Goal: Task Accomplishment & Management: Use online tool/utility

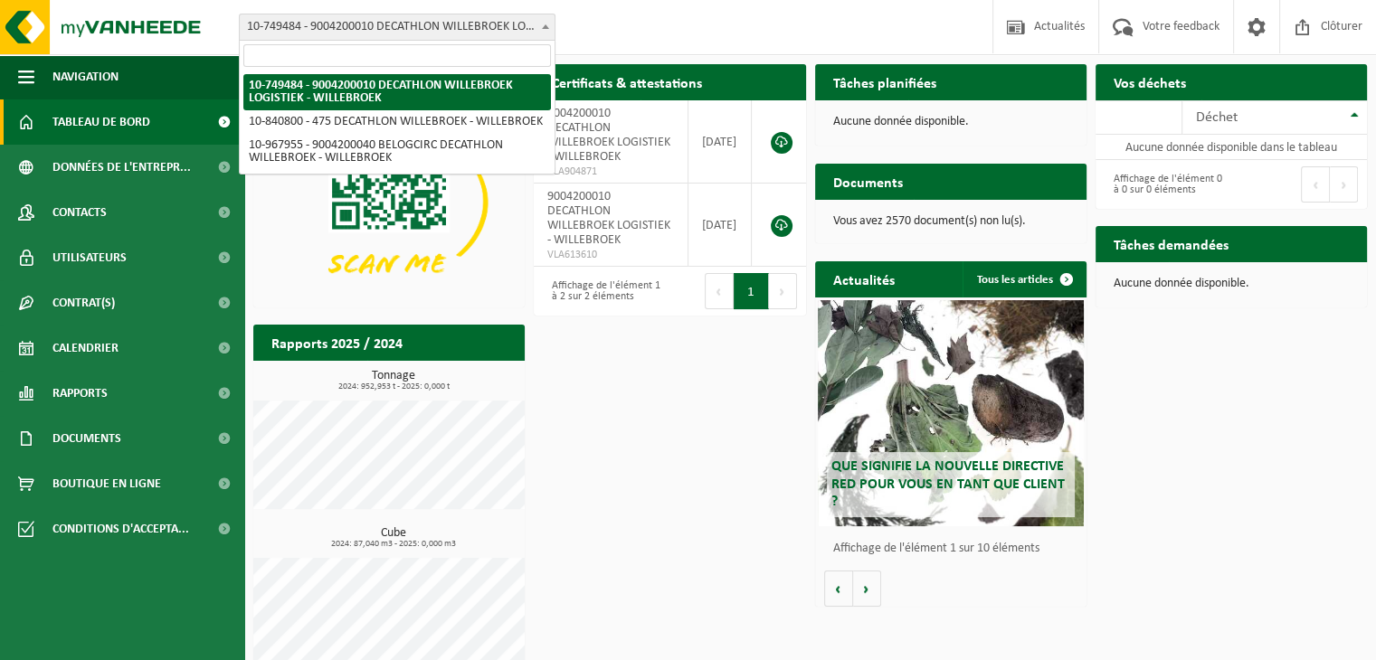
click at [537, 33] on span at bounding box center [545, 26] width 18 height 24
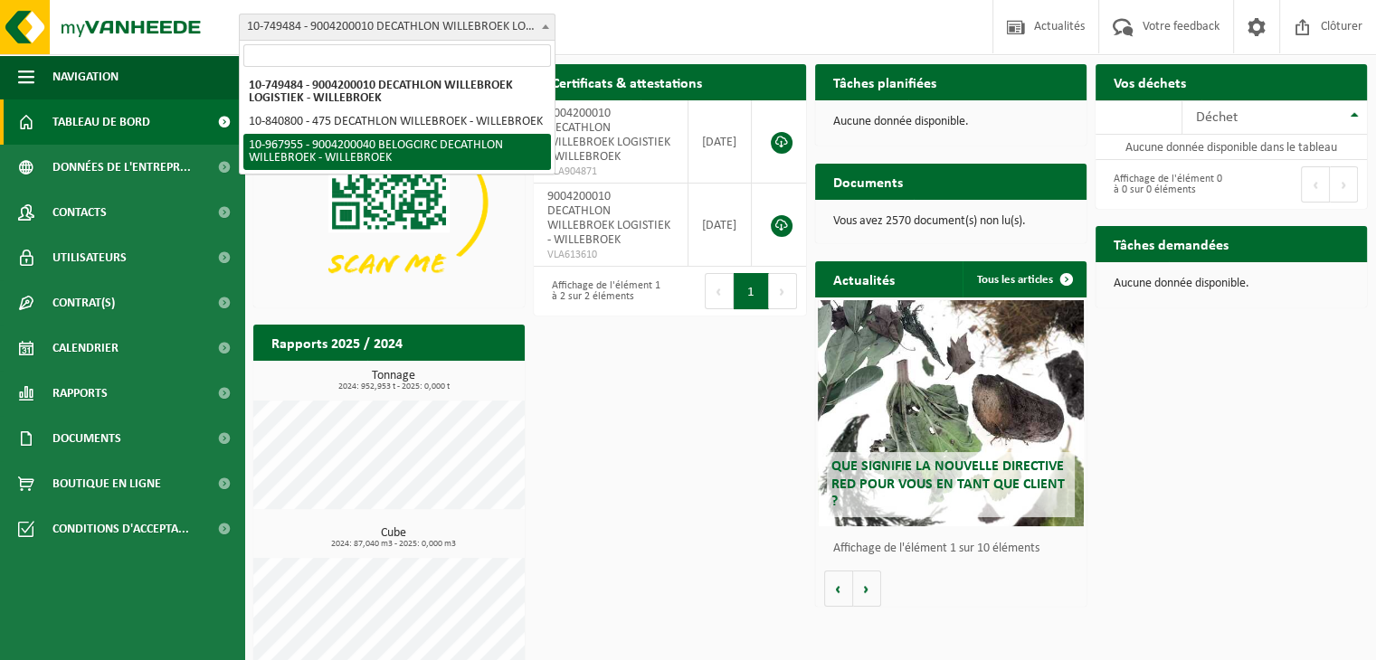
select select "154029"
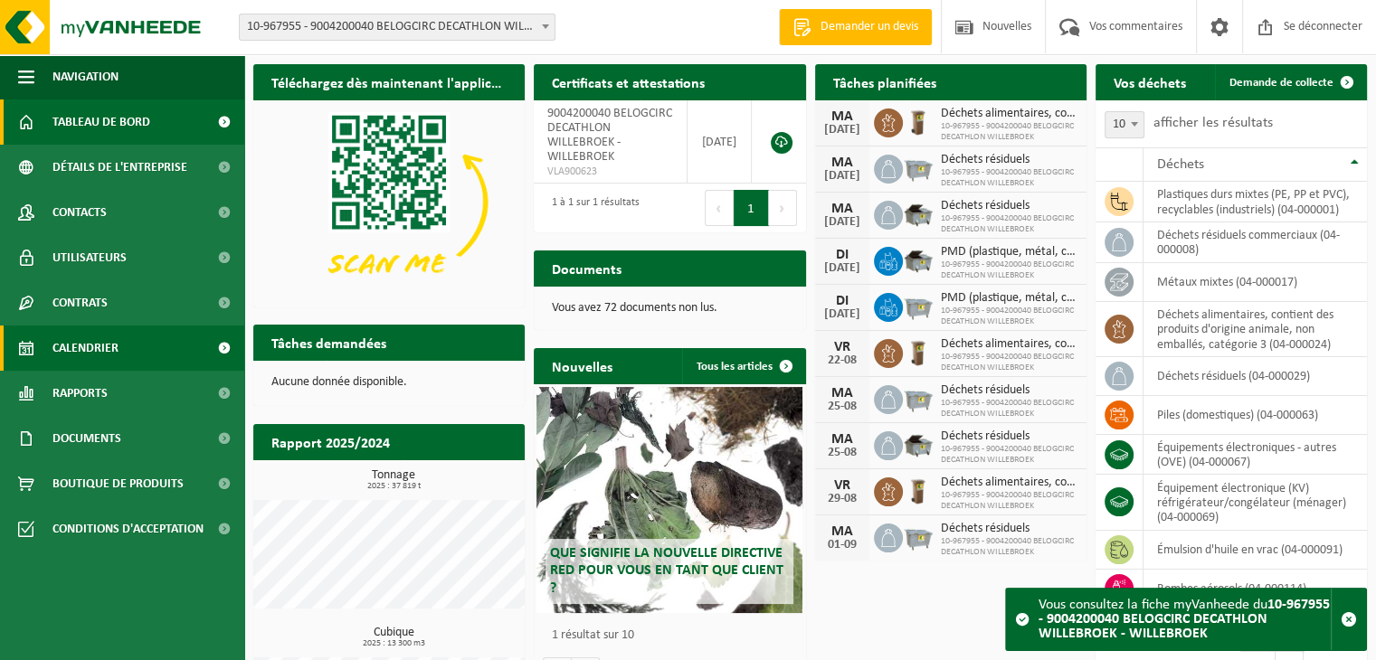
click at [70, 350] on font "Calendrier" at bounding box center [85, 349] width 66 height 14
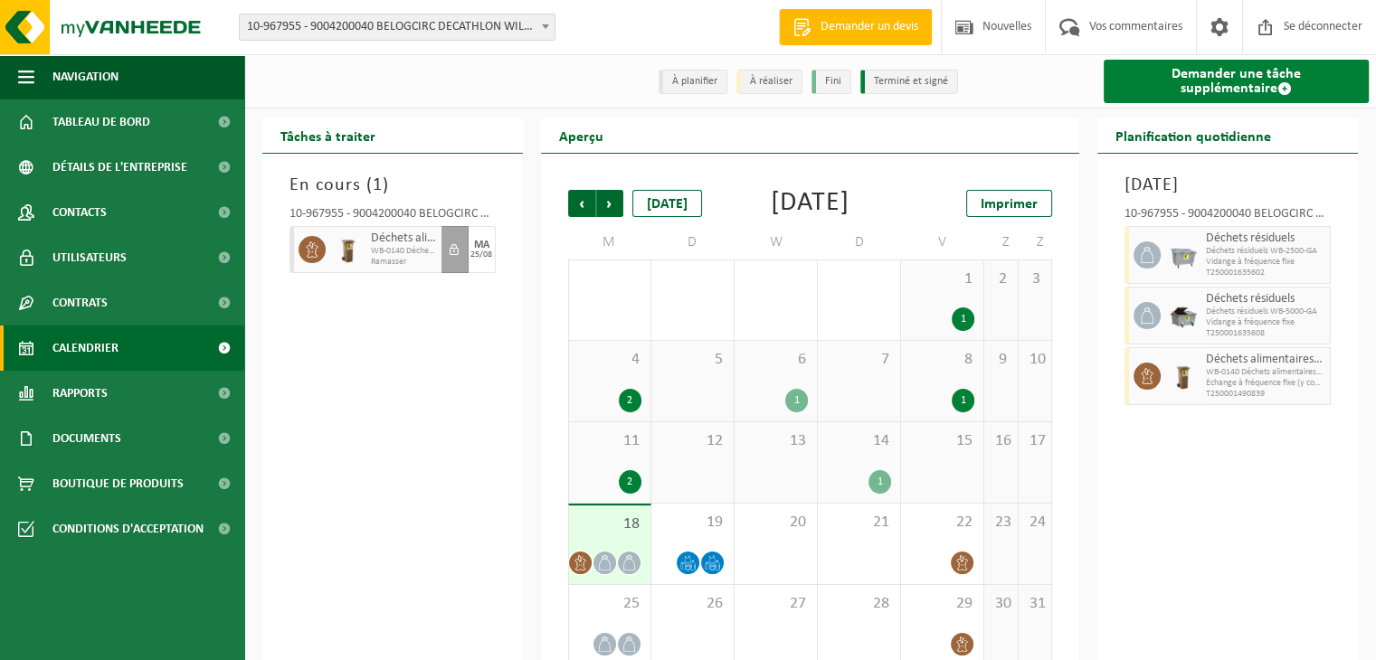
click at [1246, 81] on font "Demander une tâche supplémentaire" at bounding box center [1236, 81] width 129 height 29
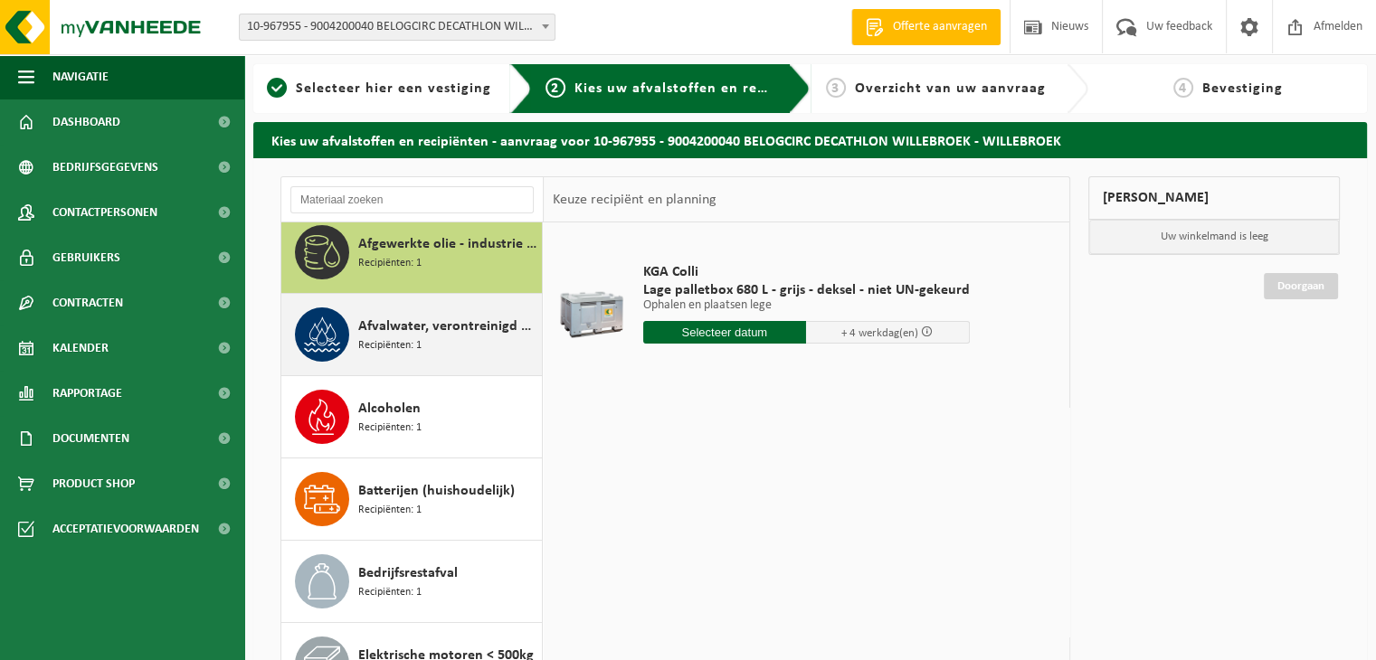
click at [423, 347] on div "Afvalwater, verontreinigd met gevaarlijke producten Recipiënten: 1" at bounding box center [447, 335] width 179 height 54
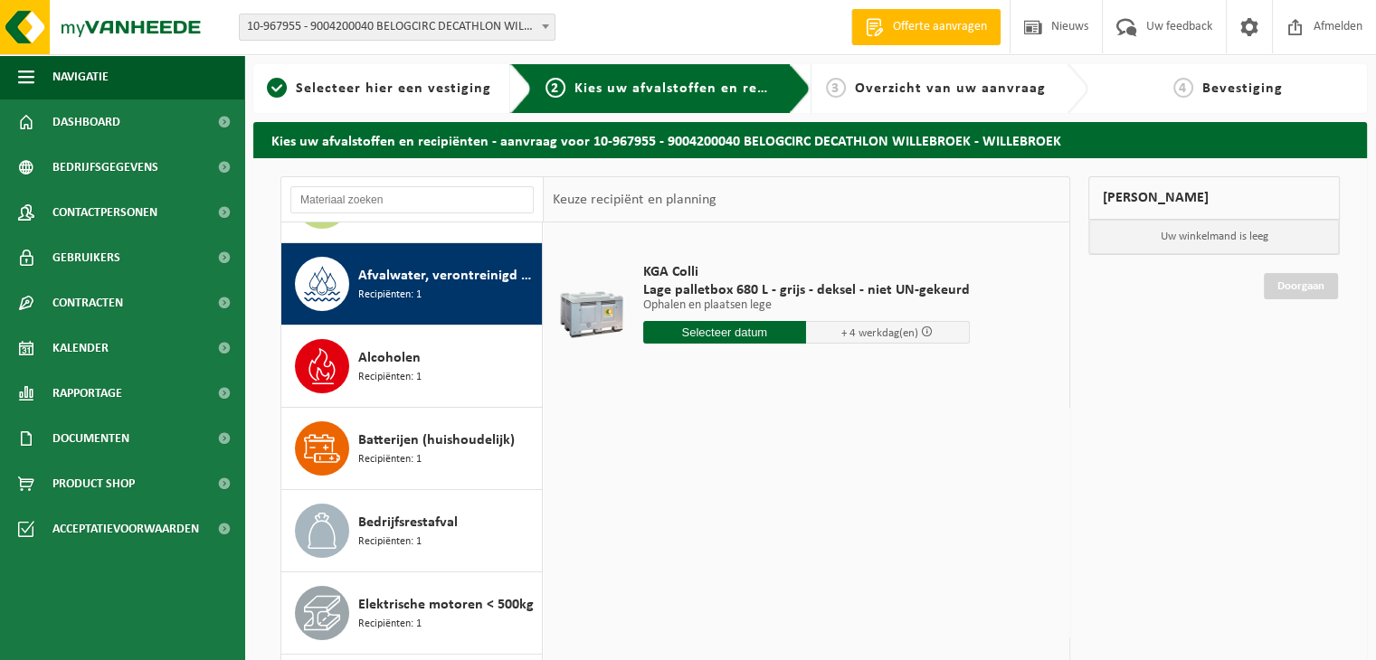
scroll to position [82, 0]
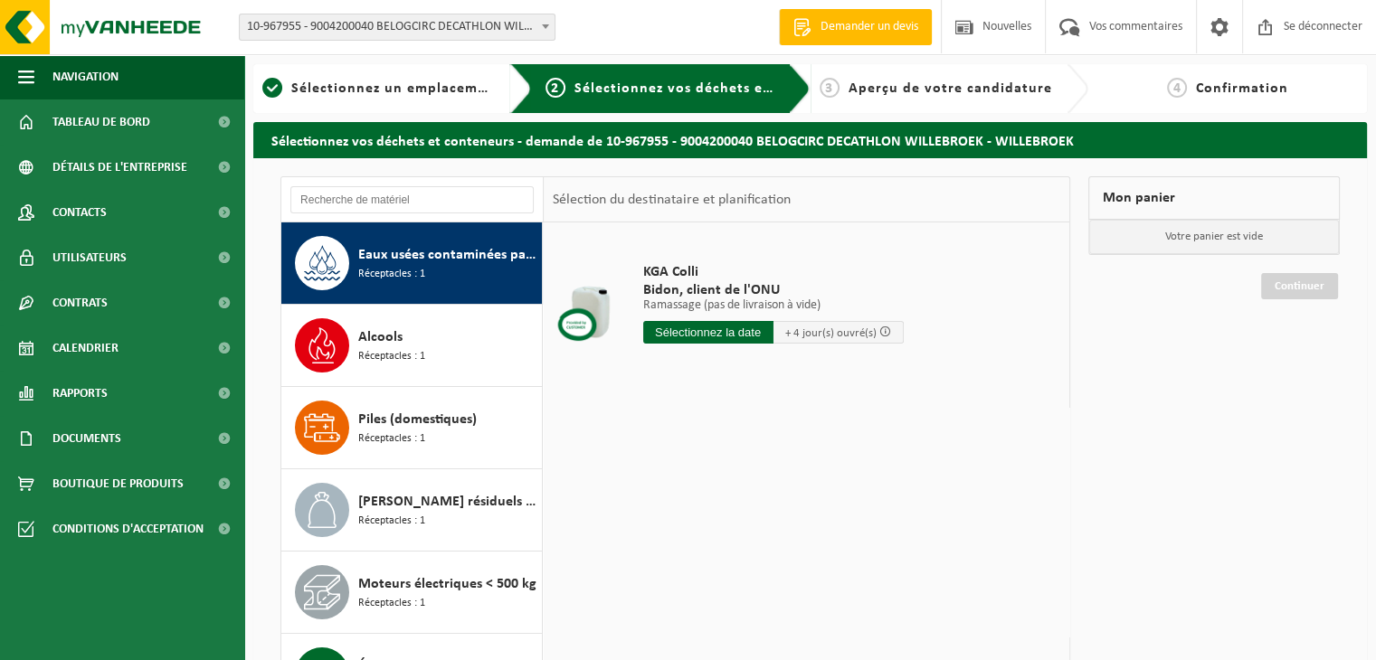
click at [423, 347] on div "Alcools Réceptacles : 1" at bounding box center [447, 345] width 179 height 54
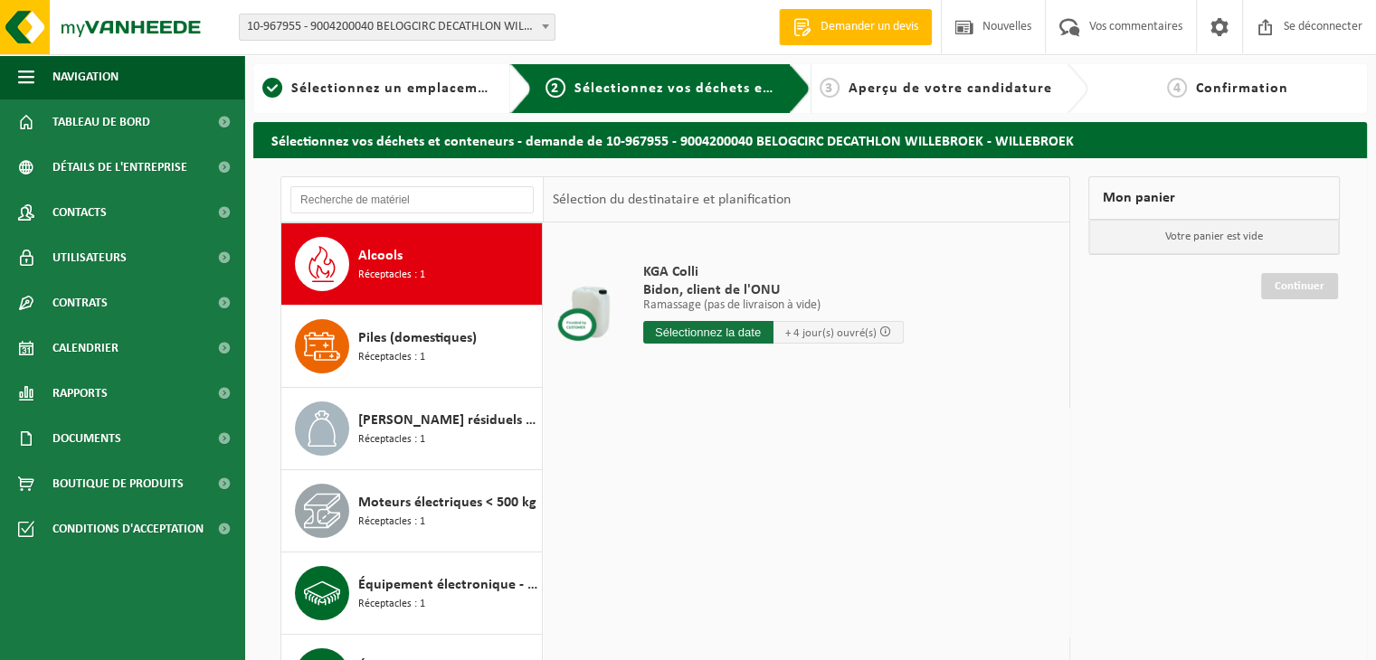
scroll to position [164, 0]
click at [423, 347] on div "Piles (domestiques) Réceptacles : 1" at bounding box center [447, 346] width 179 height 54
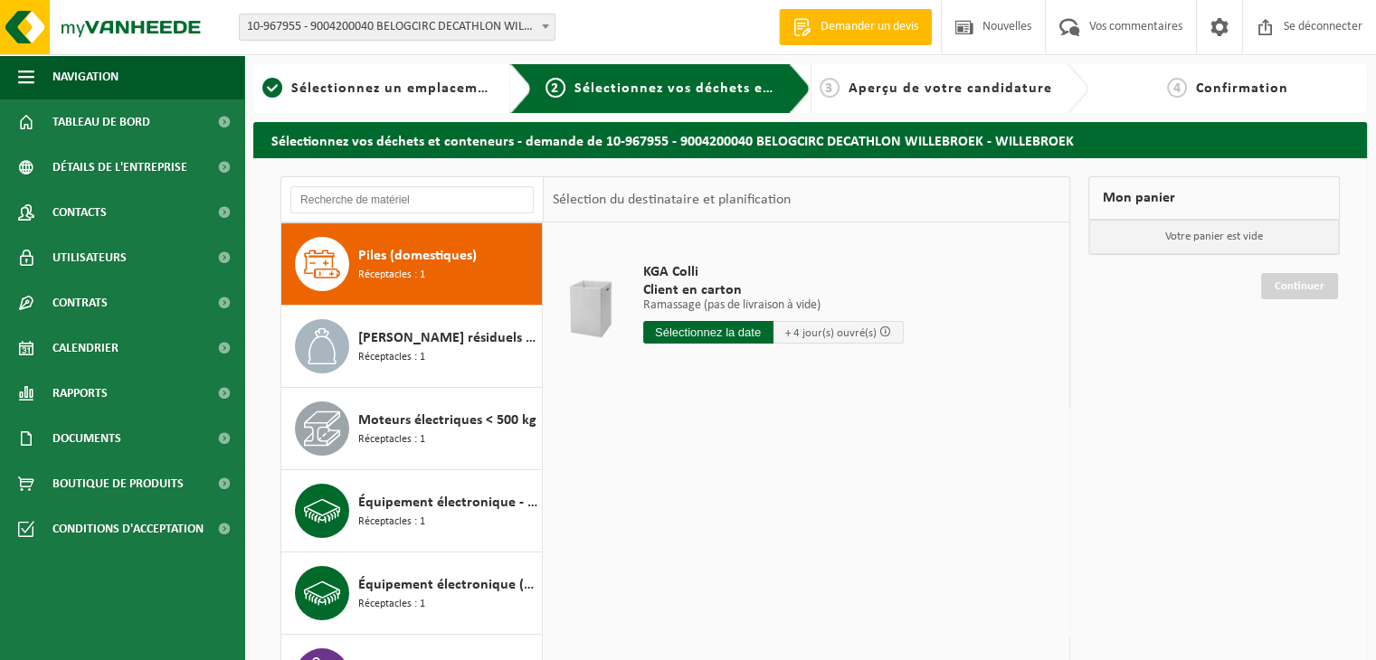
click at [423, 347] on div "Déchets résiduels commerciaux Réceptacles : 1" at bounding box center [447, 346] width 179 height 54
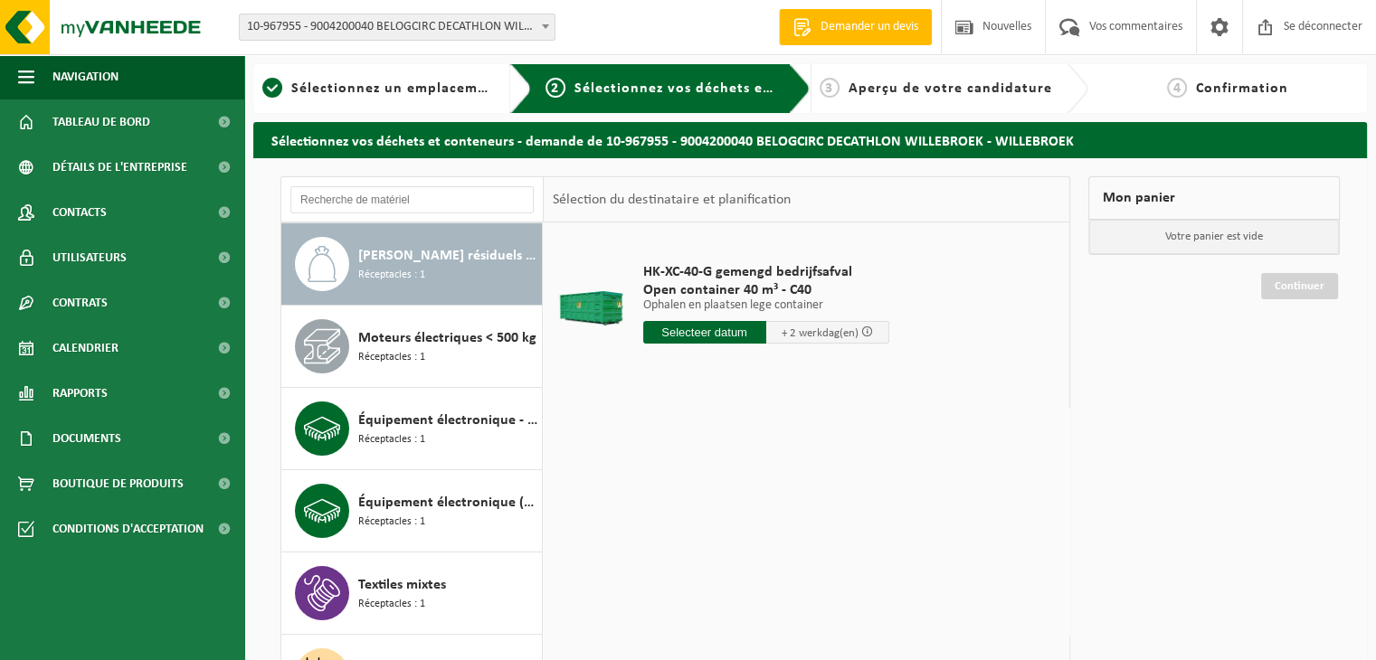
click at [423, 347] on div "Moteurs électriques < 500 kg Réceptacles : 1" at bounding box center [447, 346] width 179 height 54
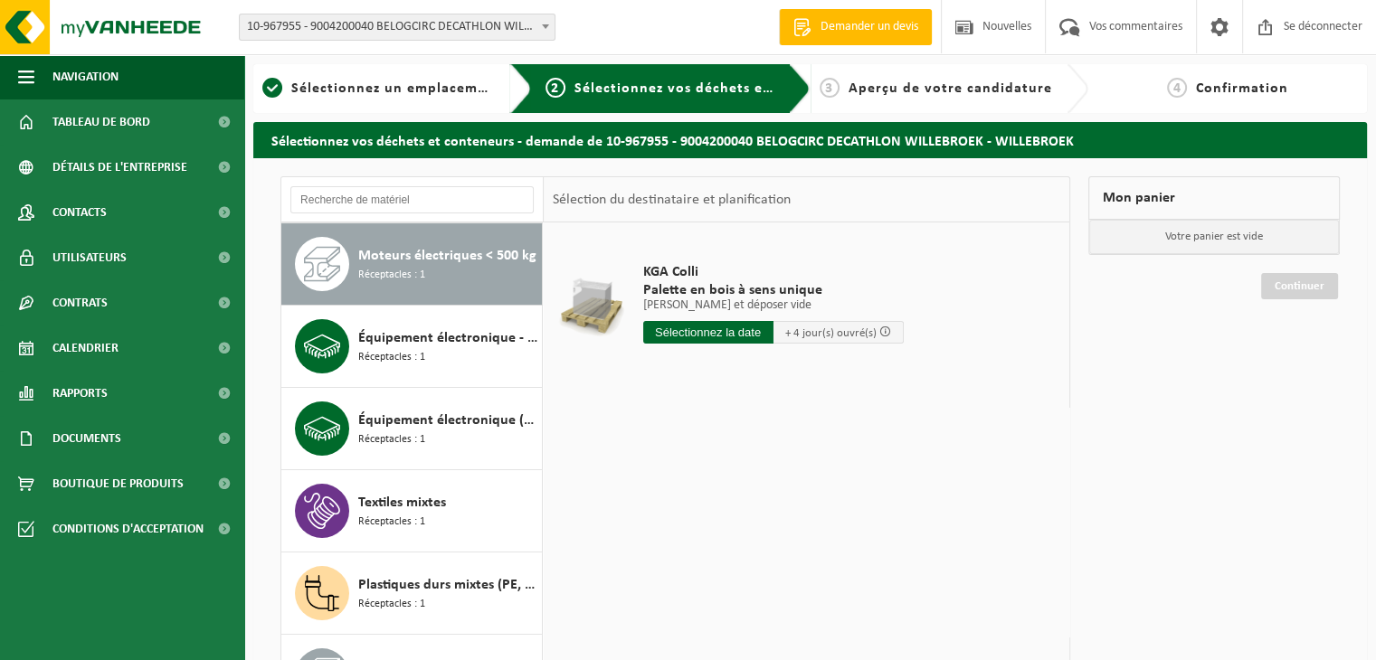
click at [423, 347] on div "Équipement électronique - autre (OVE) Réceptacles : 1" at bounding box center [447, 346] width 179 height 54
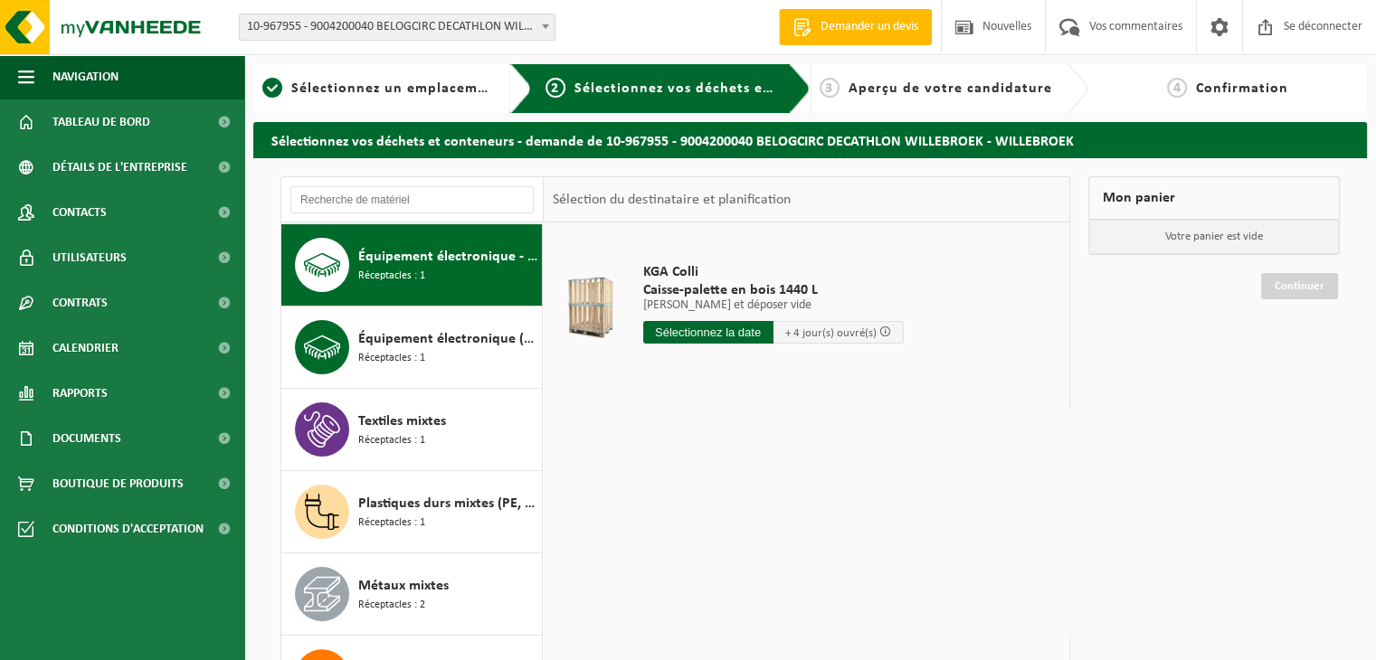
click at [423, 347] on div "Équipement électronique (KV) réfrigérateur/congélateur (domestique) Réceptacles…" at bounding box center [447, 347] width 179 height 54
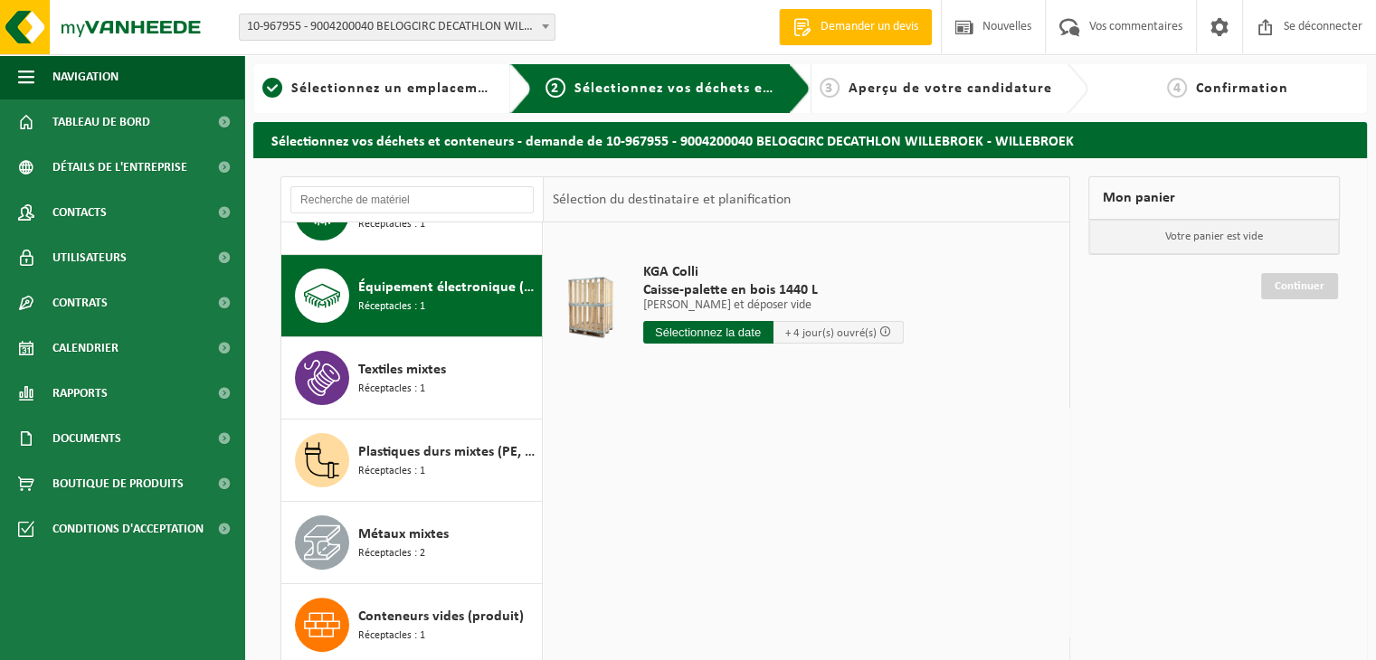
scroll to position [575, 0]
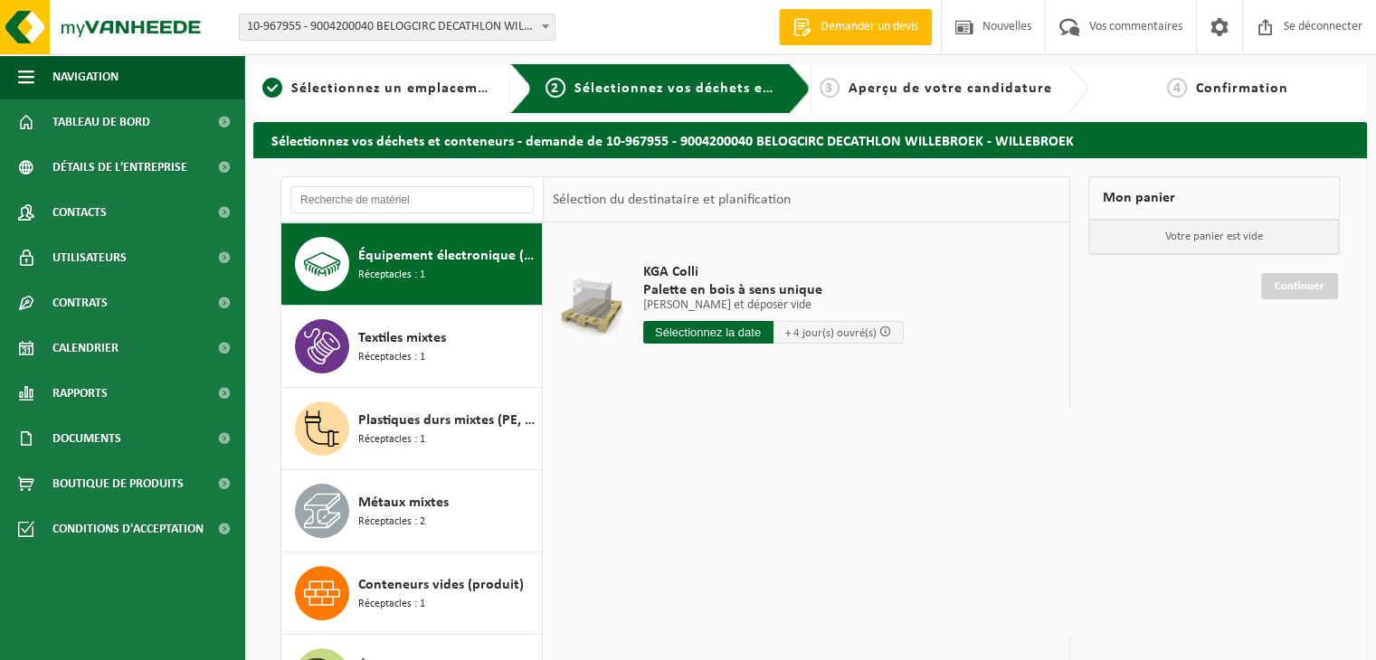
click at [423, 347] on div "Textiles mixtes Réceptacles : 1" at bounding box center [447, 346] width 179 height 54
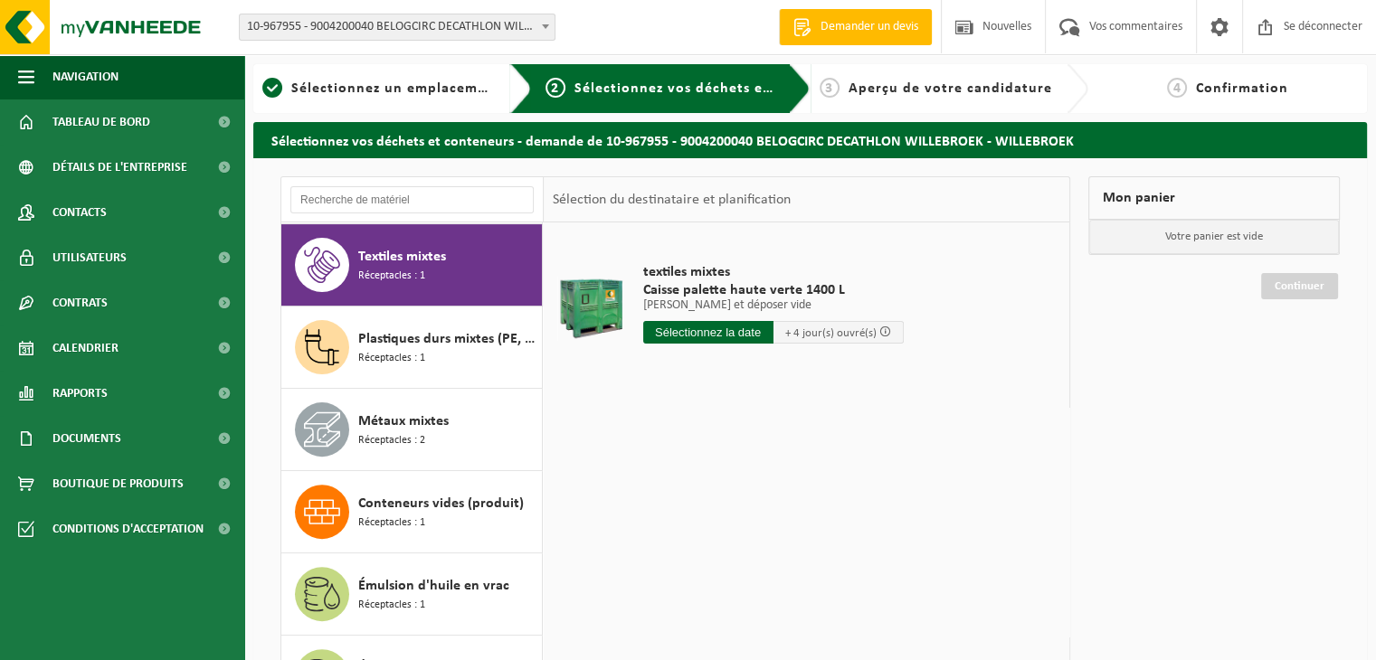
click at [423, 347] on div "Plastiques durs mixtes (PE, PP et PVC), recyclables (industriels) Réceptacles :…" at bounding box center [447, 347] width 179 height 54
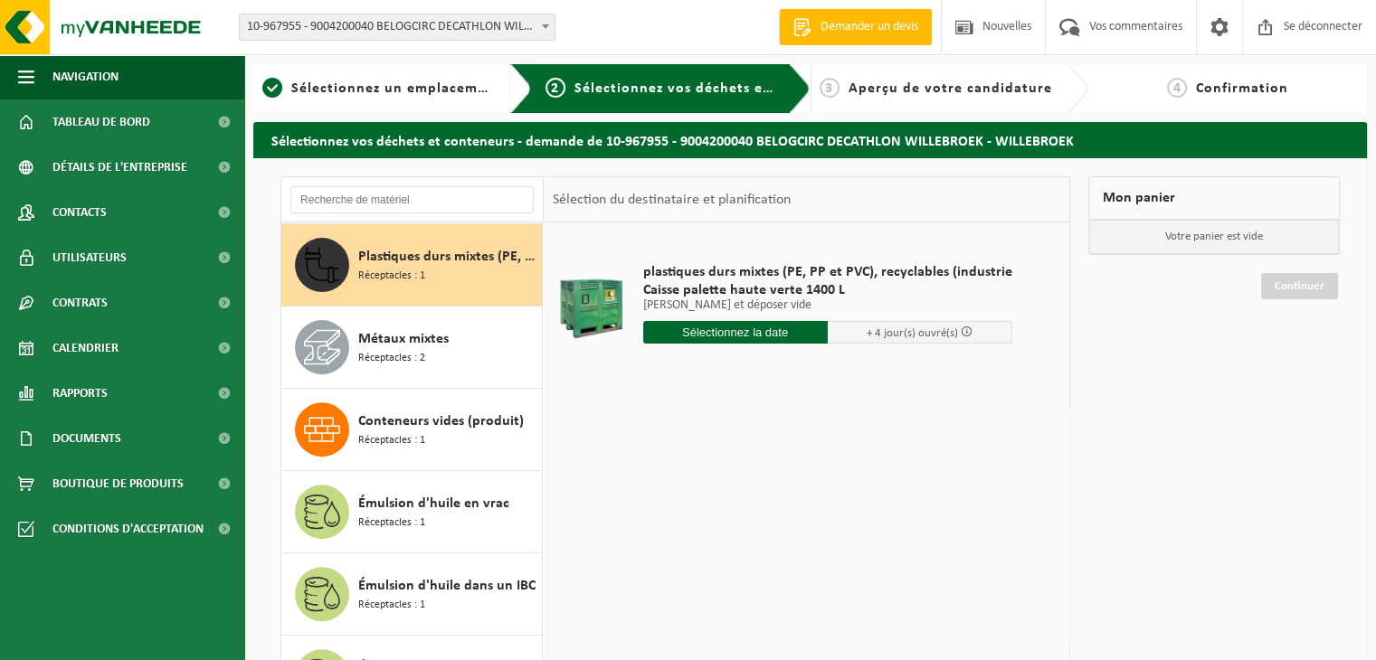
click at [423, 347] on div "Métaux mixtes Réceptacles : 2" at bounding box center [447, 347] width 179 height 54
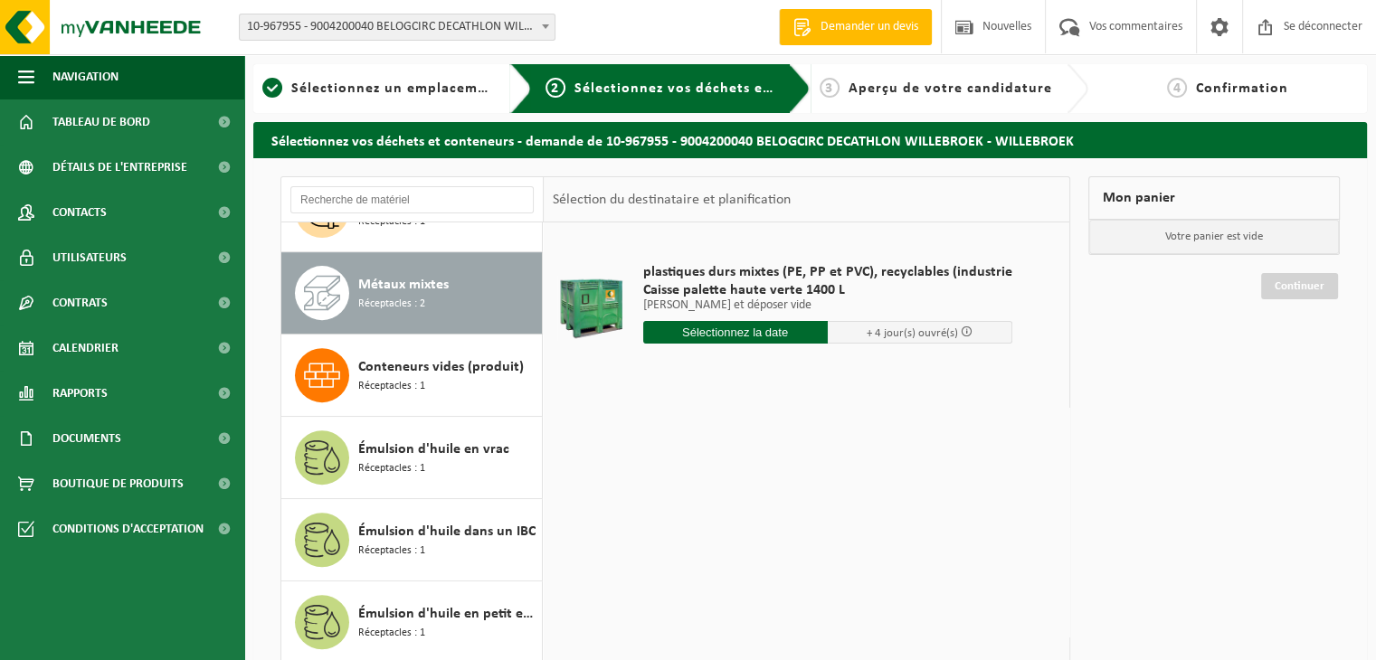
scroll to position [821, 0]
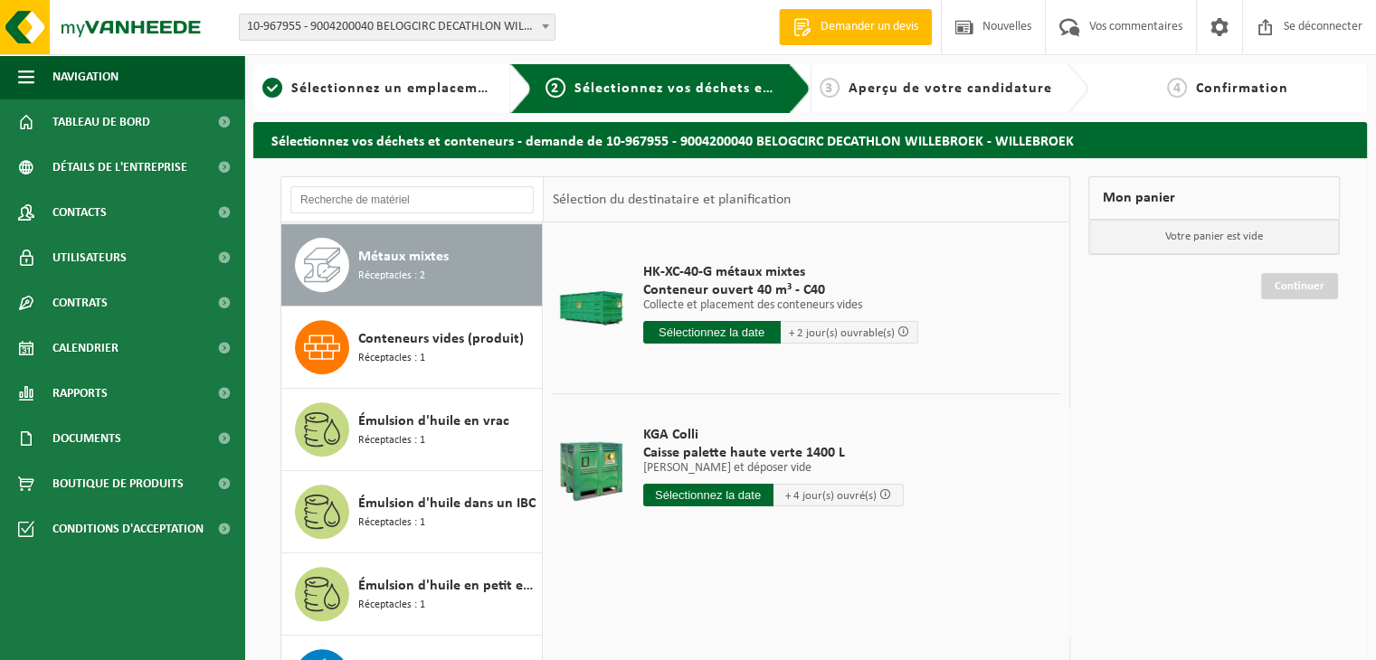
click at [423, 347] on div "Conteneurs vides (produit) Réceptacles : 1" at bounding box center [447, 347] width 179 height 54
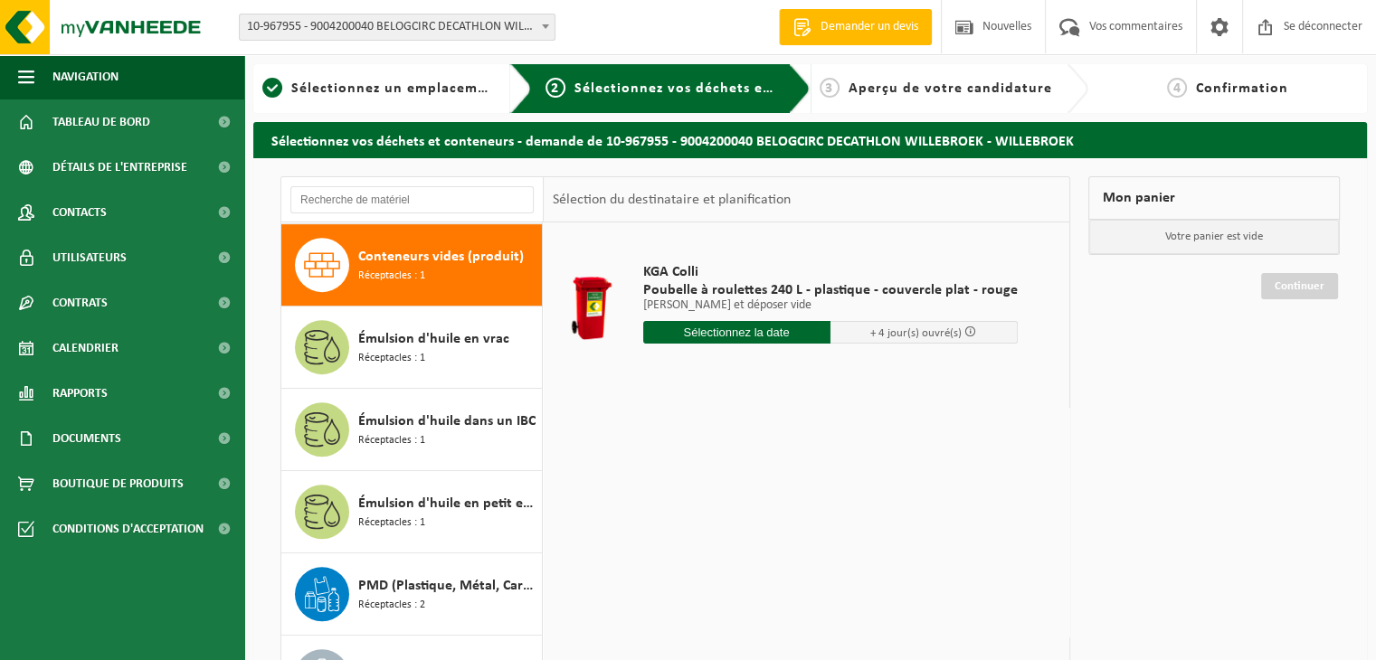
click at [423, 347] on div "Émulsion d'huile en vrac Réceptacles : 1" at bounding box center [447, 347] width 179 height 54
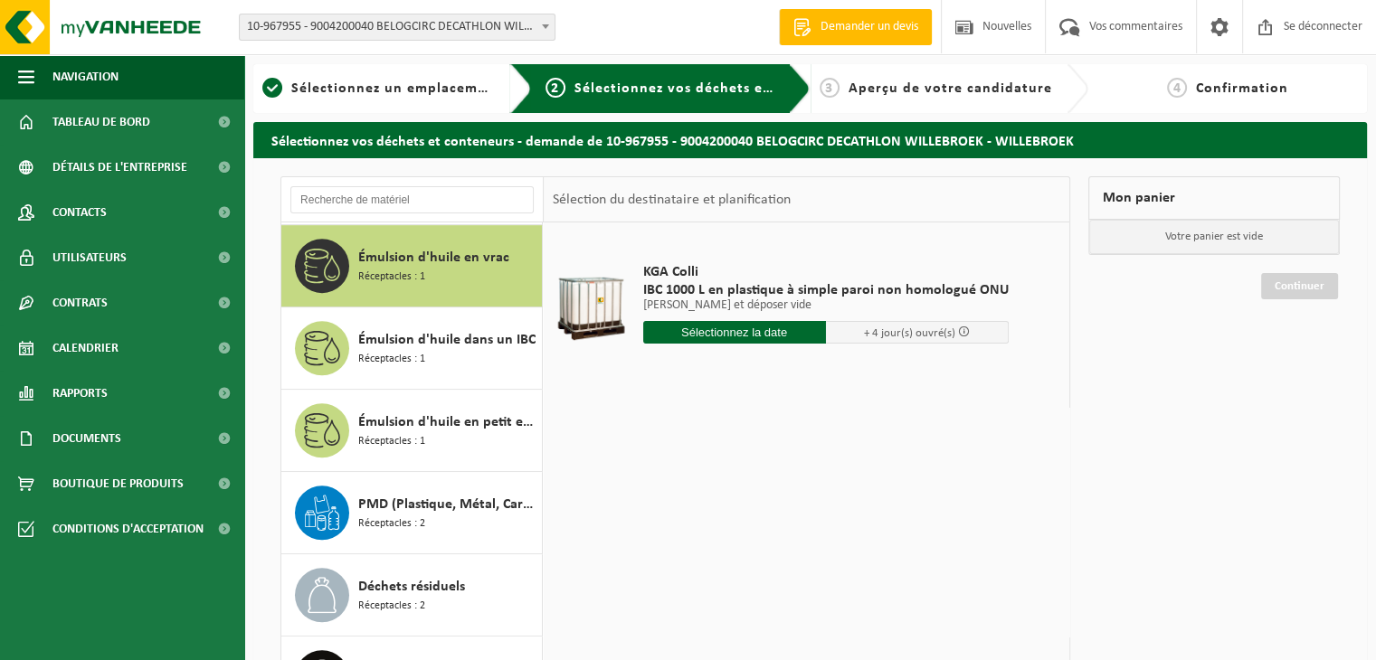
click at [423, 347] on div "Émulsion d'huile dans un IBC Réceptacles : 1" at bounding box center [447, 348] width 179 height 54
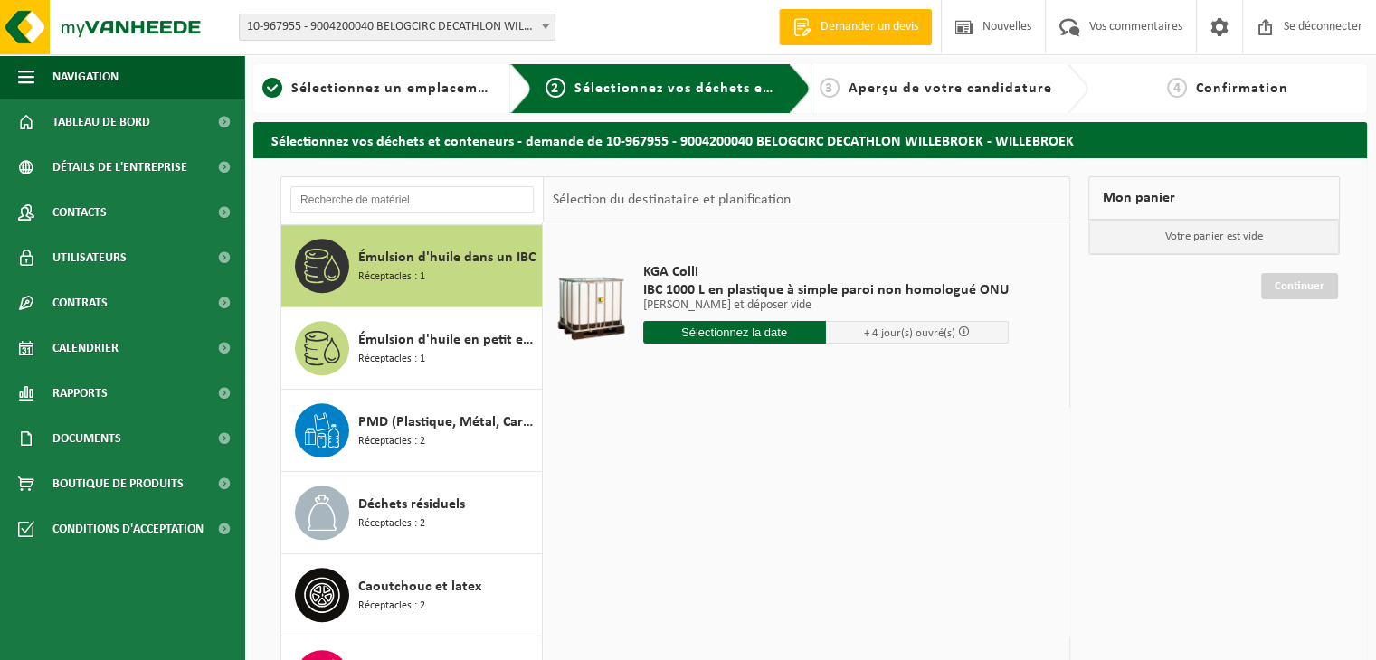
click at [423, 347] on div "Émulsion d'huile en petit emballage Réceptacles : 1" at bounding box center [447, 348] width 179 height 54
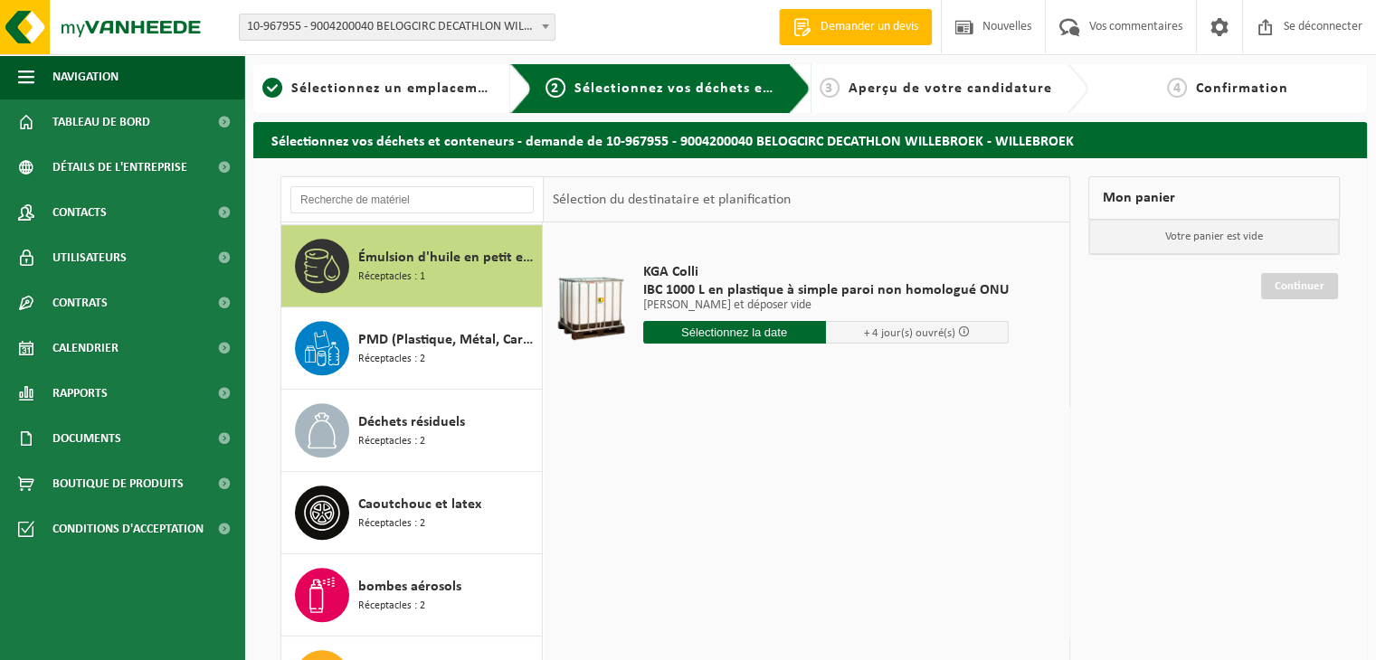
scroll to position [1150, 0]
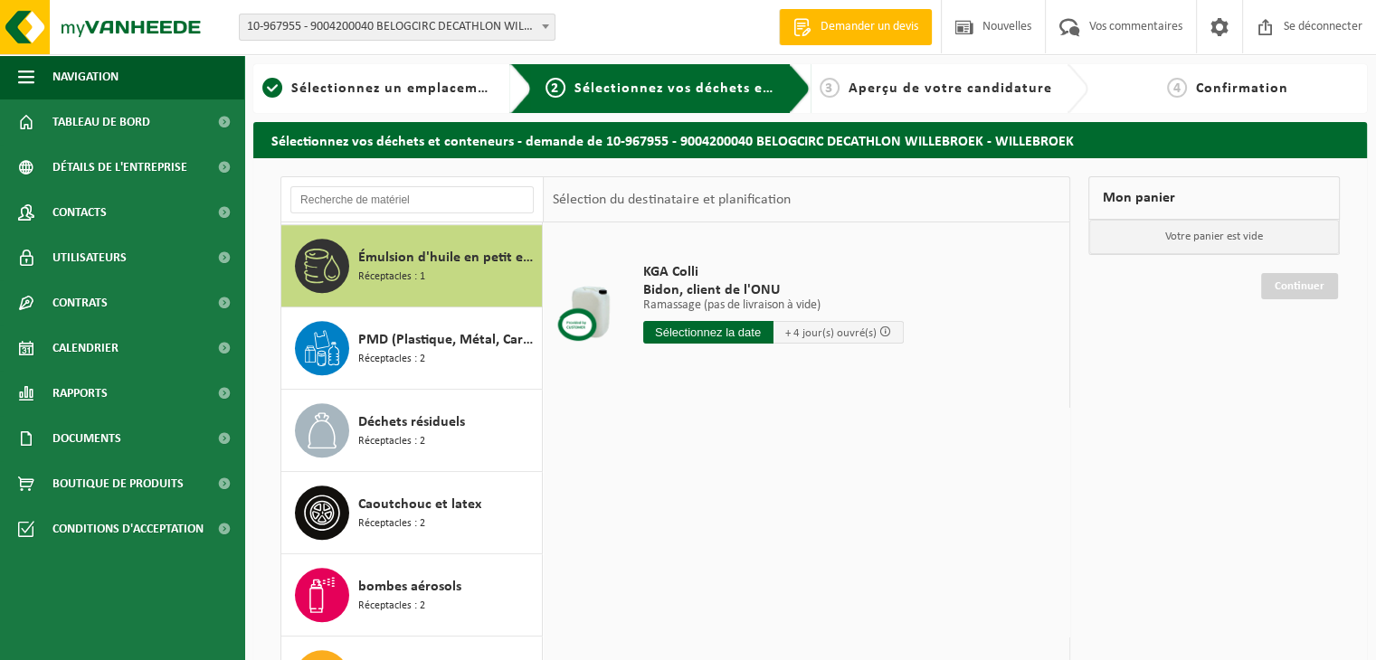
click at [423, 347] on div "PMD (Plastique, Métal, Cartons de Boissons) (entreprises) Réceptacles : 2" at bounding box center [447, 348] width 179 height 54
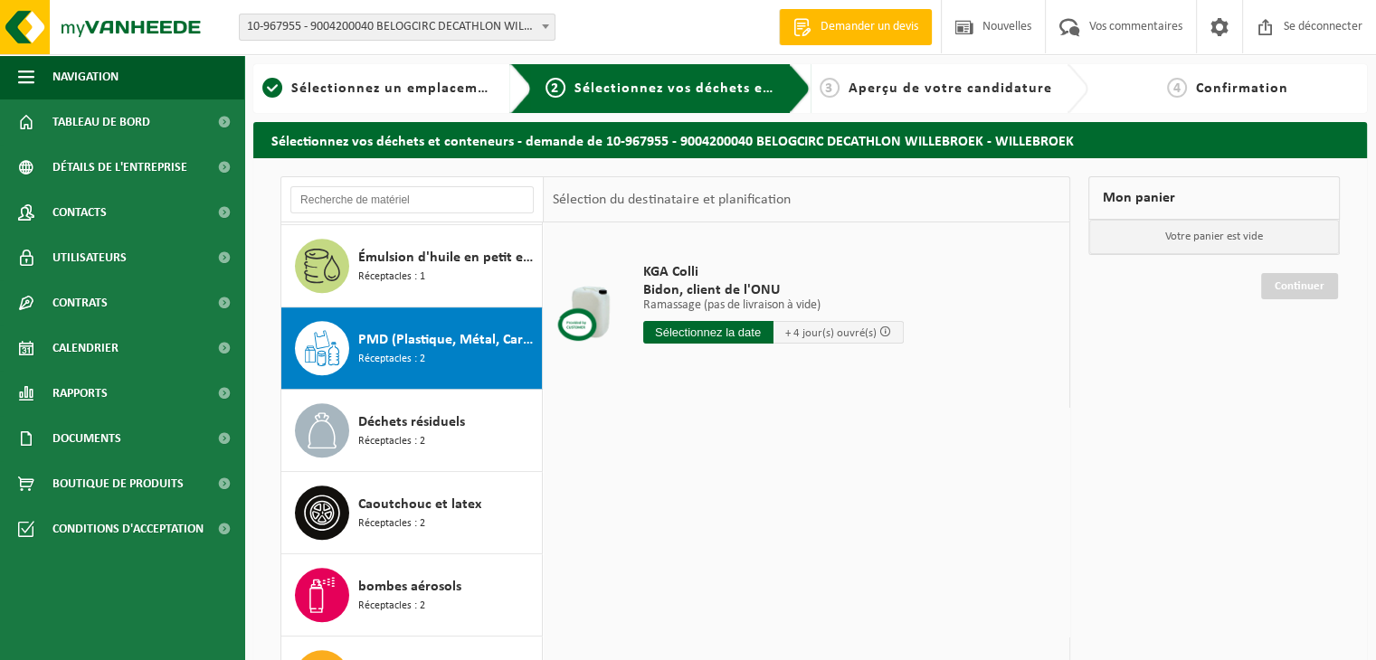
scroll to position [1181, 0]
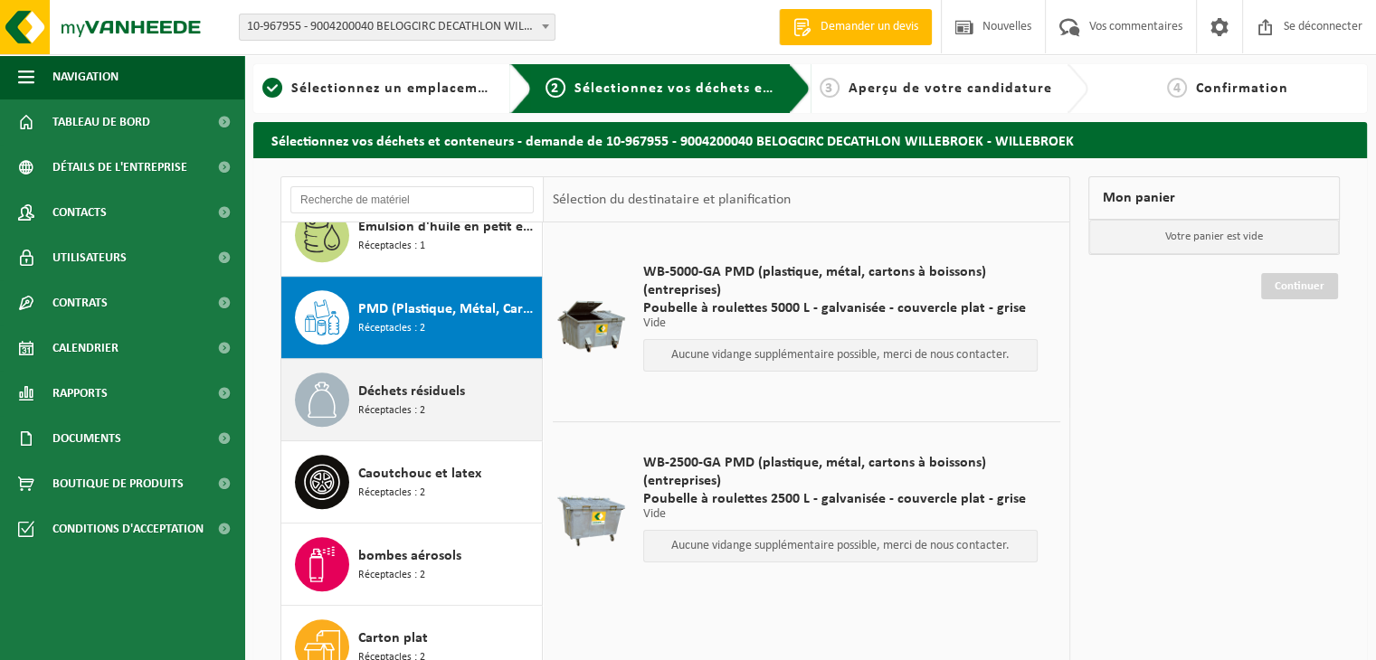
click at [426, 373] on div "Déchets résiduels Réceptacles : 2" at bounding box center [447, 400] width 179 height 54
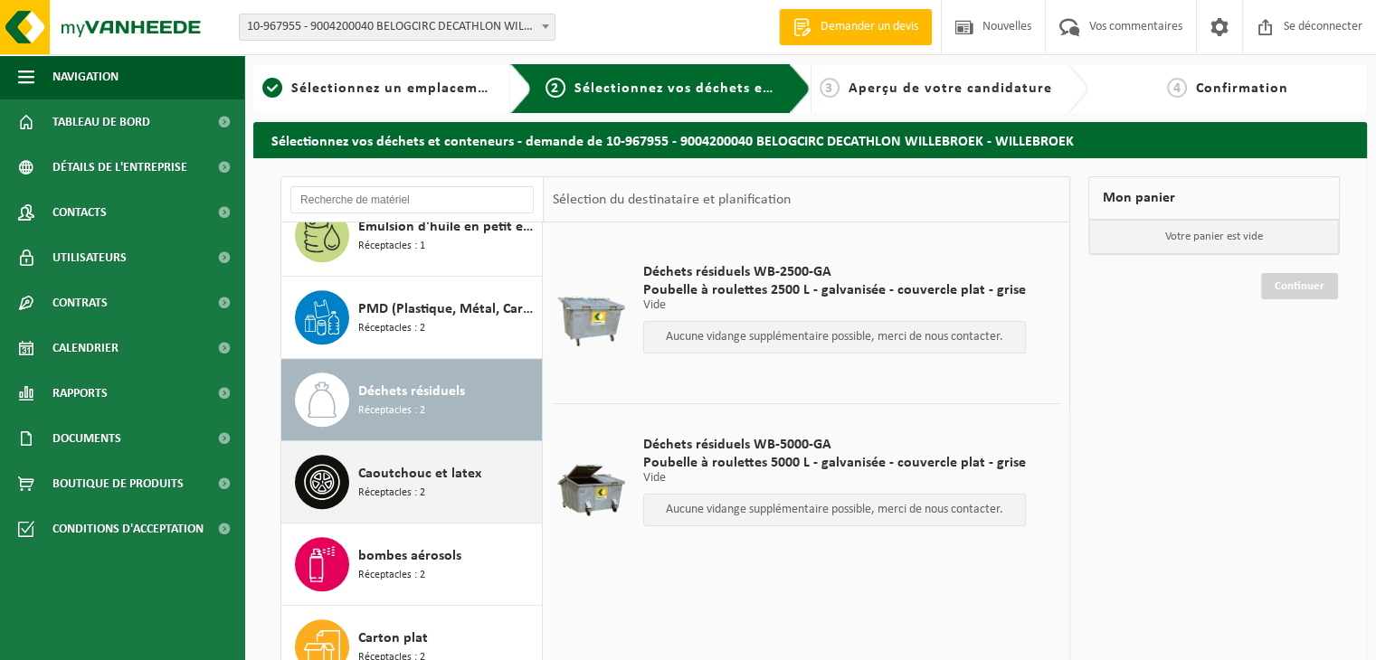
click at [397, 488] on font "Réceptacles : 2" at bounding box center [391, 493] width 67 height 11
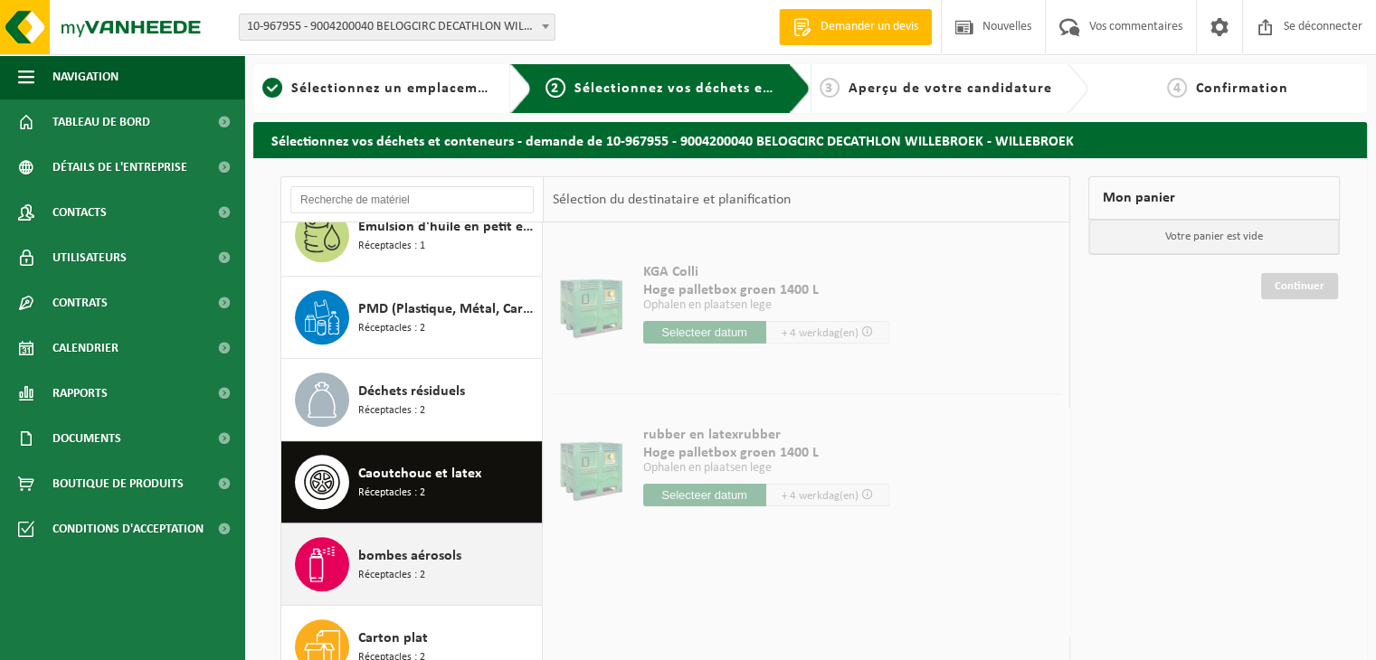
click at [424, 579] on div "bombes aérosols Réceptacles : 2" at bounding box center [447, 564] width 179 height 54
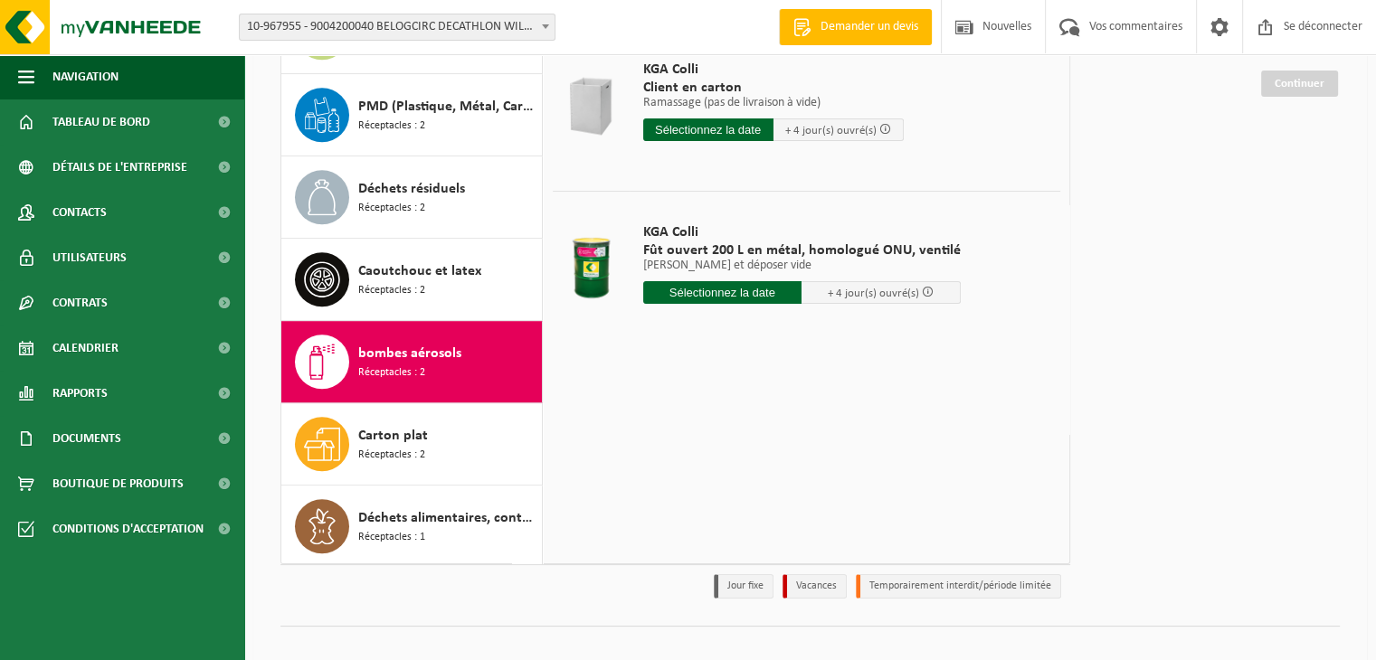
scroll to position [223, 0]
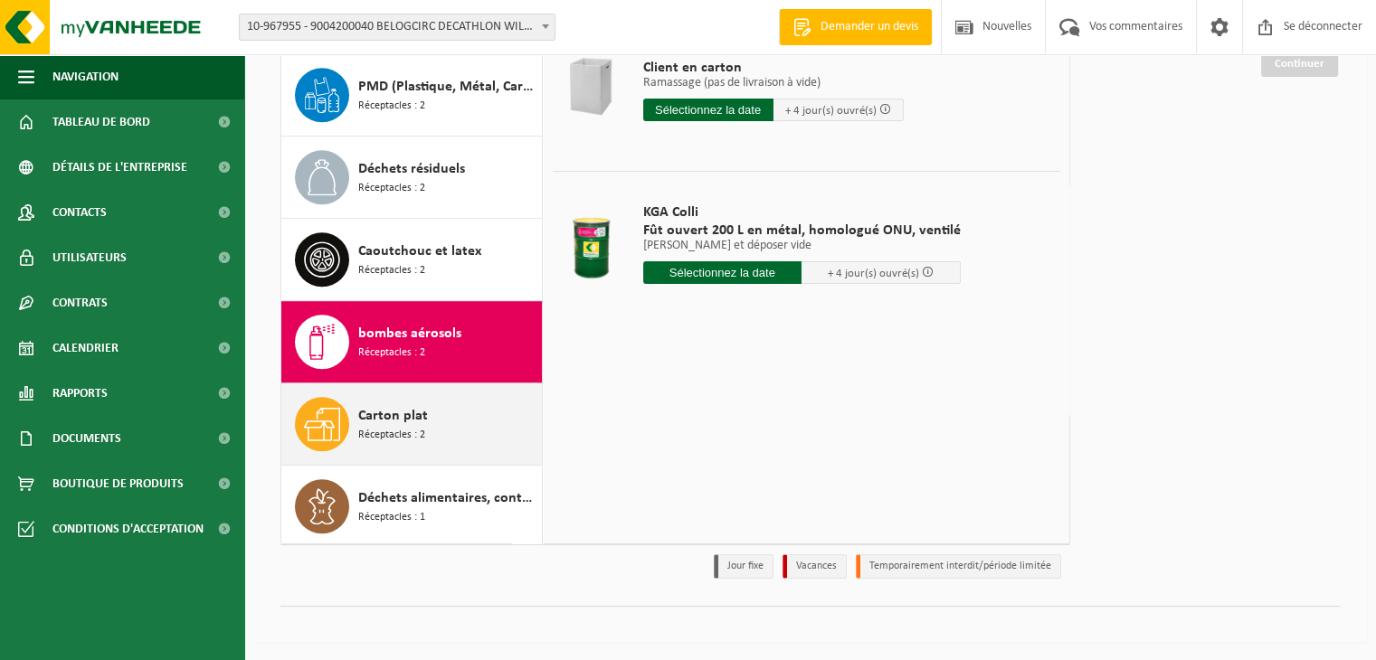
click at [455, 437] on div "Carton plat Réceptacles : 2" at bounding box center [447, 424] width 179 height 54
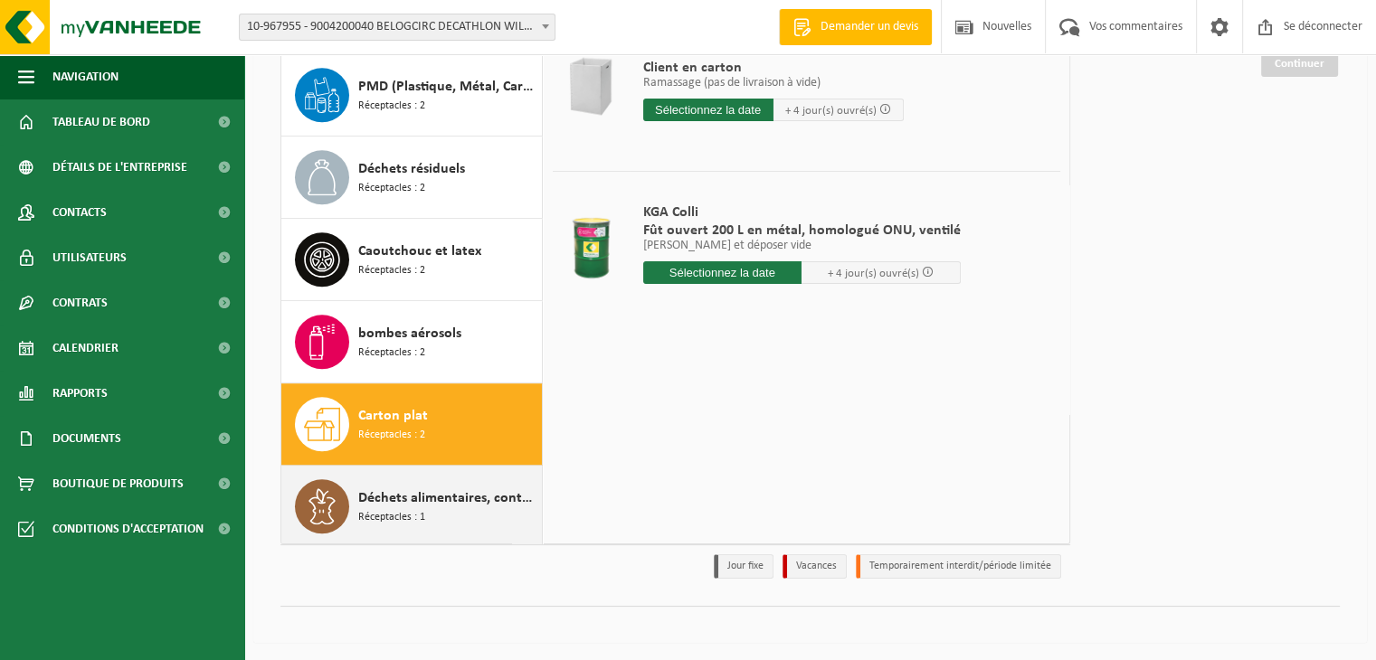
click at [452, 498] on font "Déchets alimentaires, contenant des produits d'origine animale, non emballés, c…" at bounding box center [636, 498] width 557 height 14
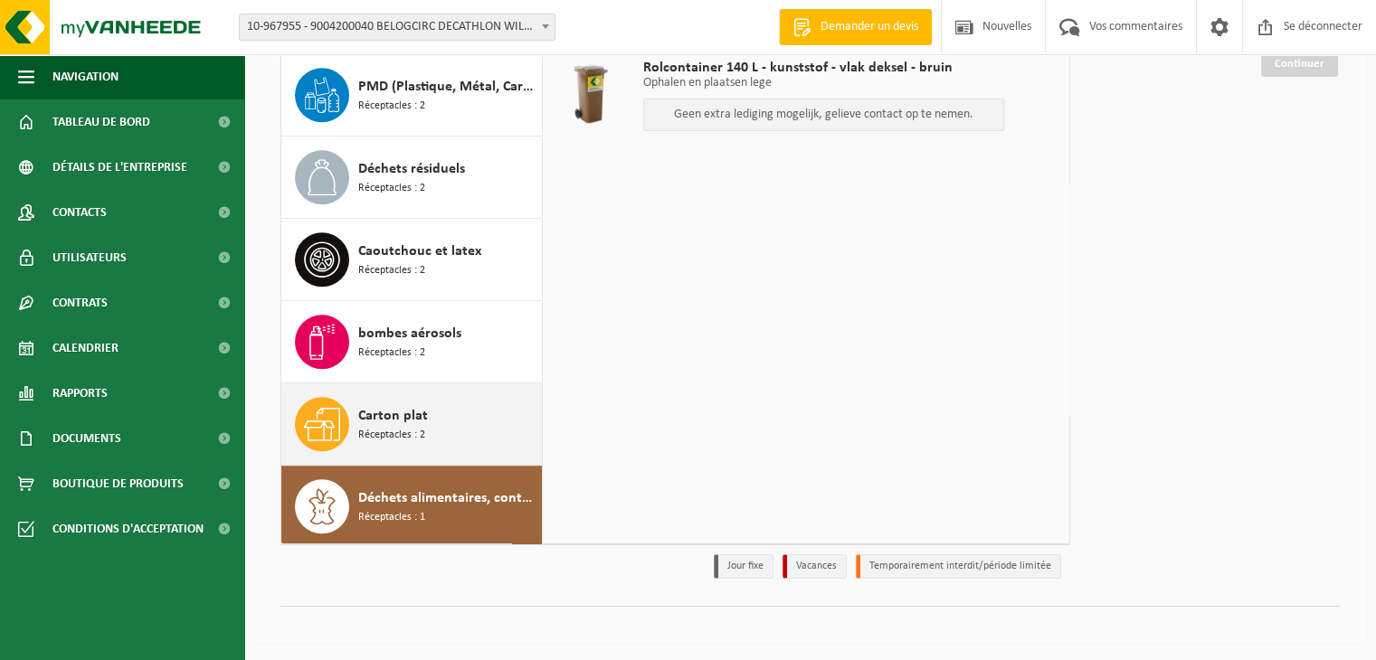
click at [420, 413] on font "Carton plat" at bounding box center [393, 416] width 70 height 14
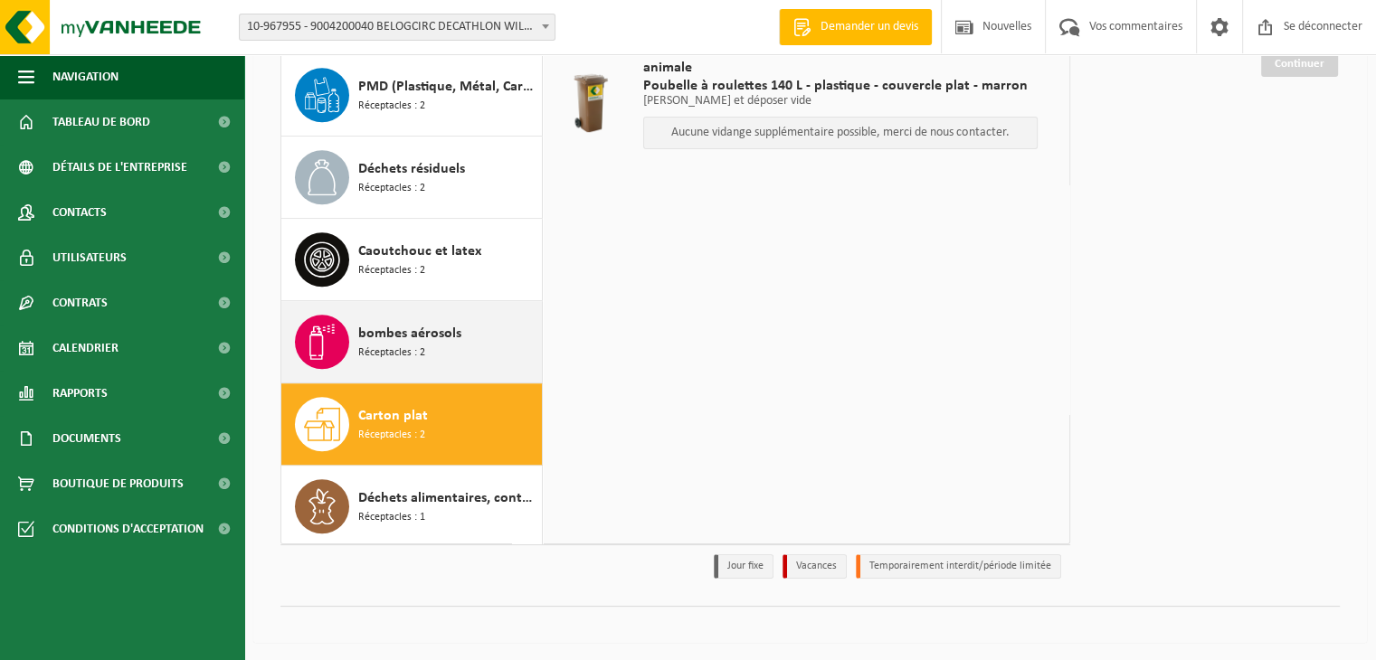
click at [420, 337] on span "bombes aérosols" at bounding box center [409, 334] width 103 height 22
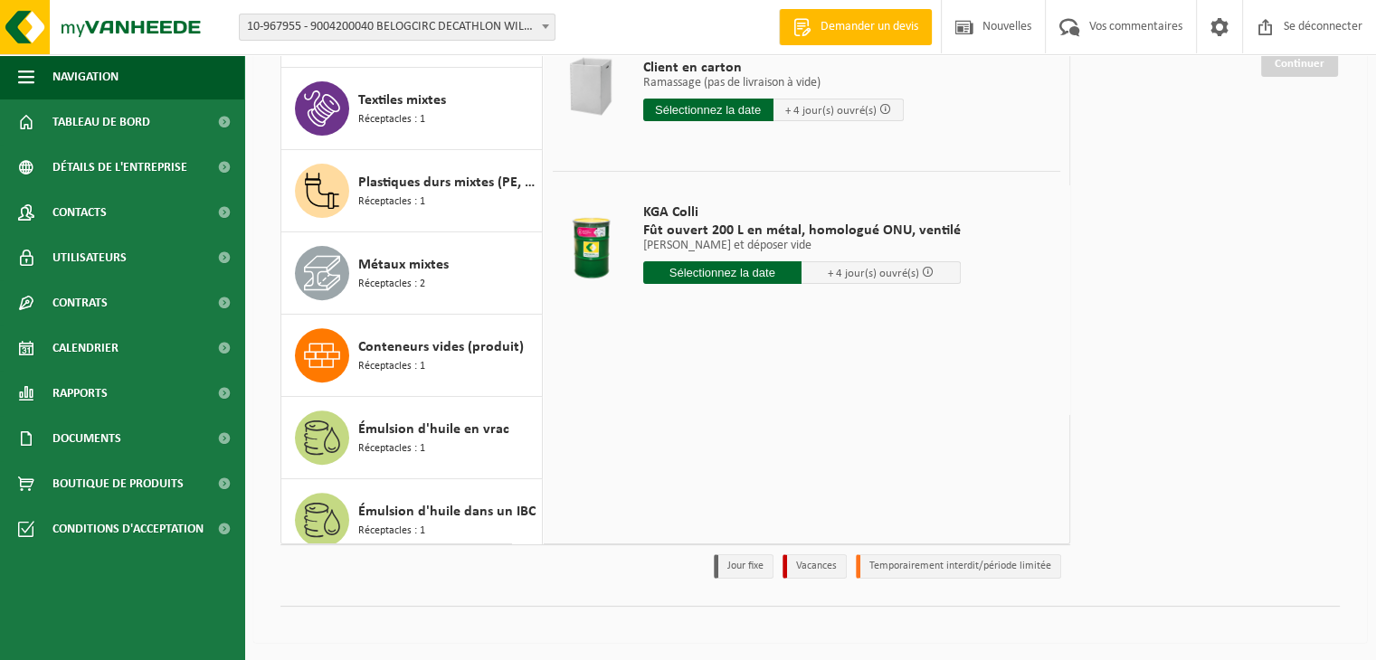
scroll to position [608, 0]
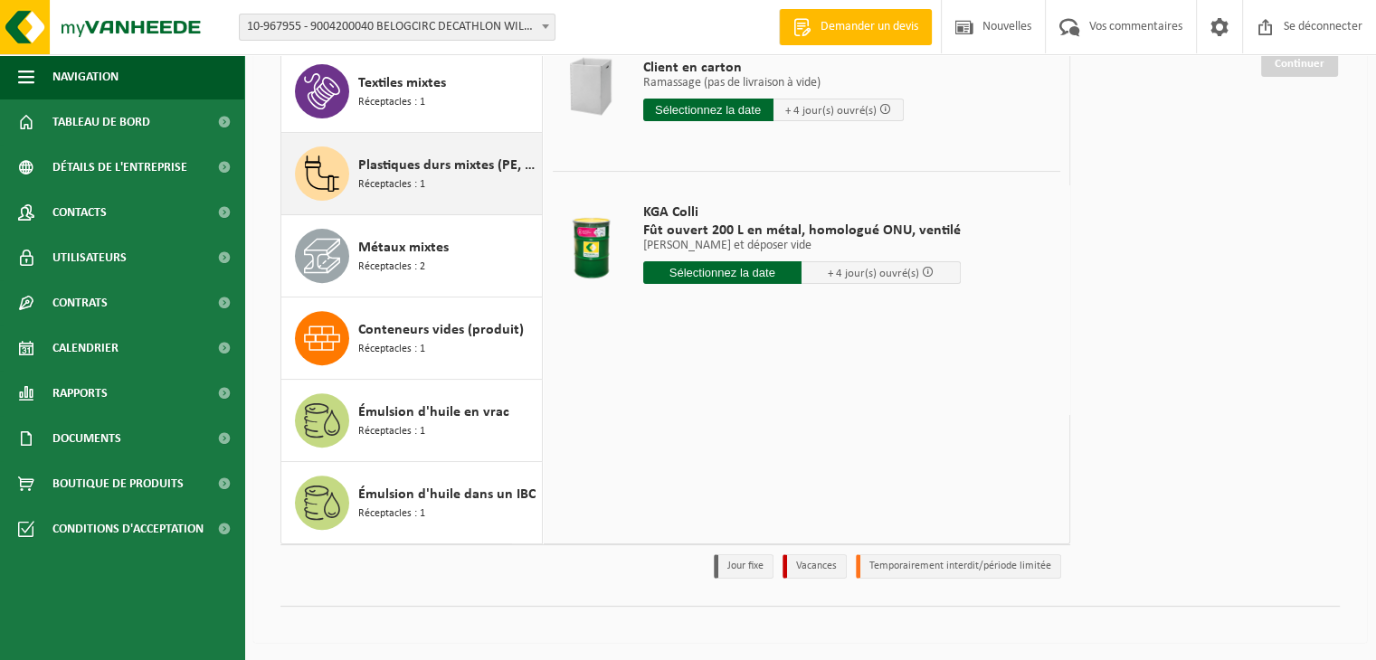
click at [382, 142] on div "Plastiques durs mixtes (PE, PP et PVC), recyclables (industriels) Réceptacles :…" at bounding box center [411, 173] width 261 height 81
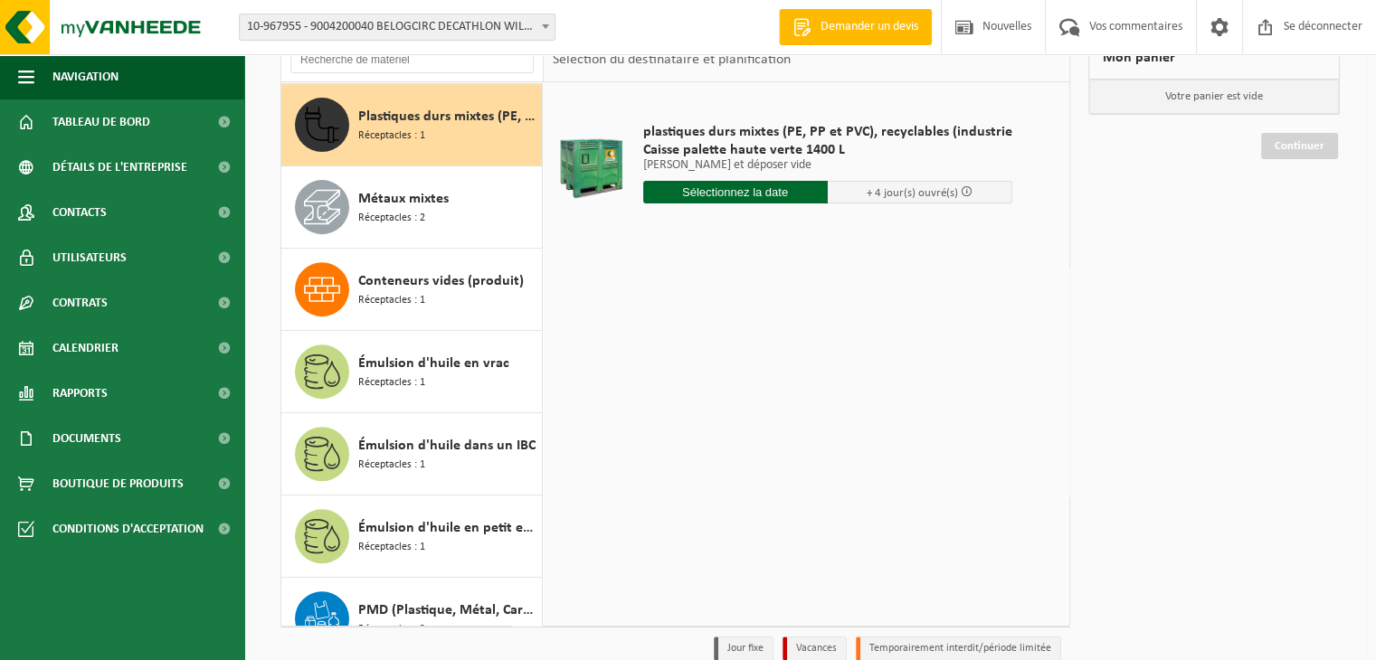
scroll to position [87, 0]
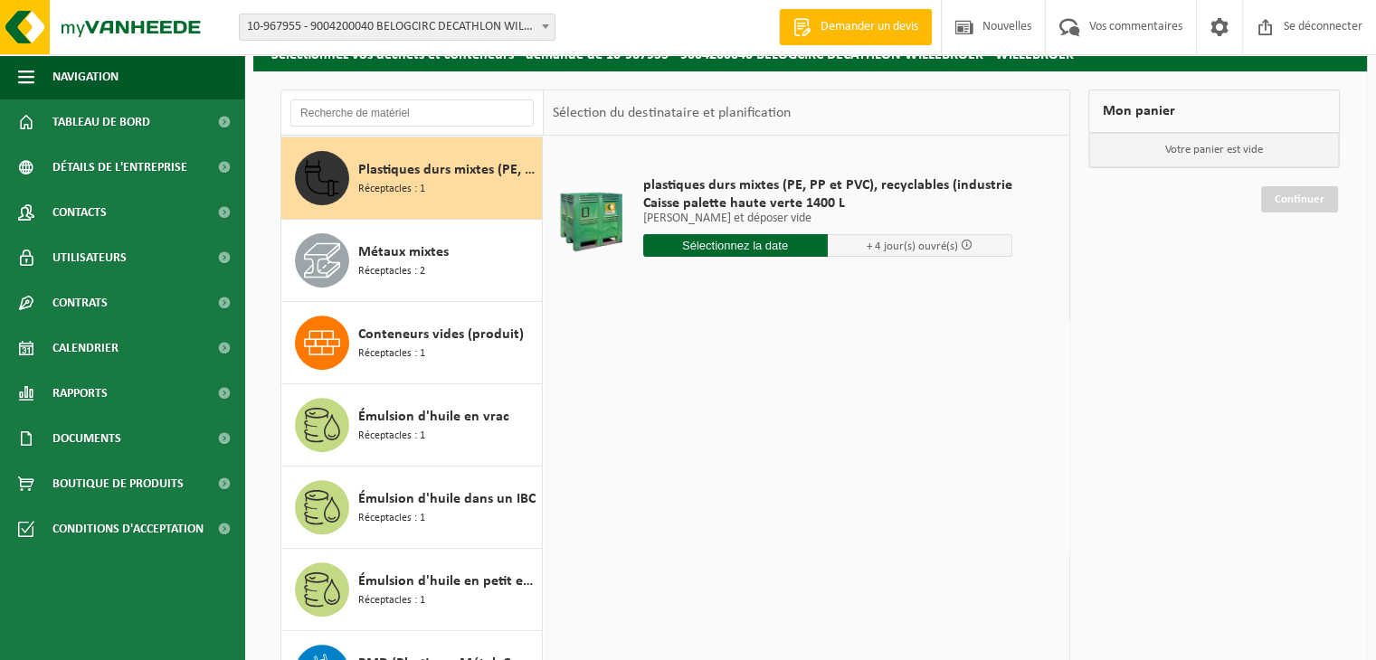
click at [764, 250] on input "text" at bounding box center [735, 245] width 185 height 23
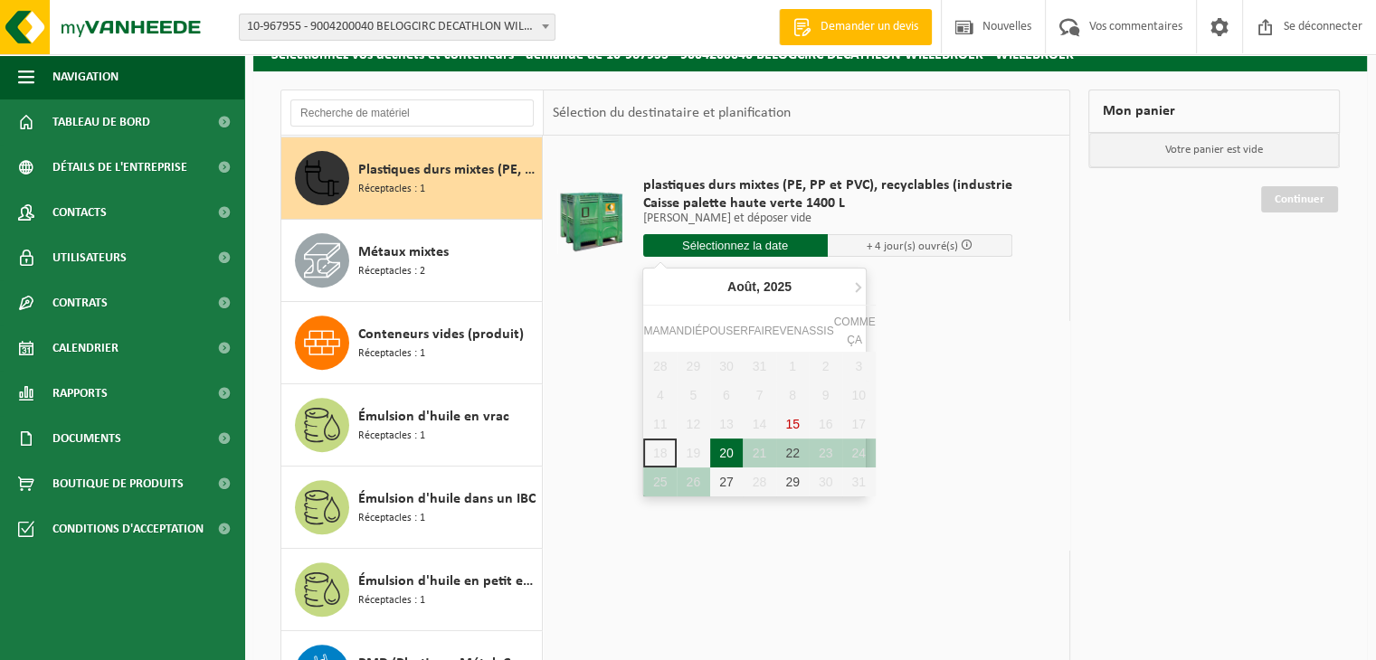
click at [730, 453] on font "20" at bounding box center [726, 453] width 14 height 14
type input "Van 2025-08-20"
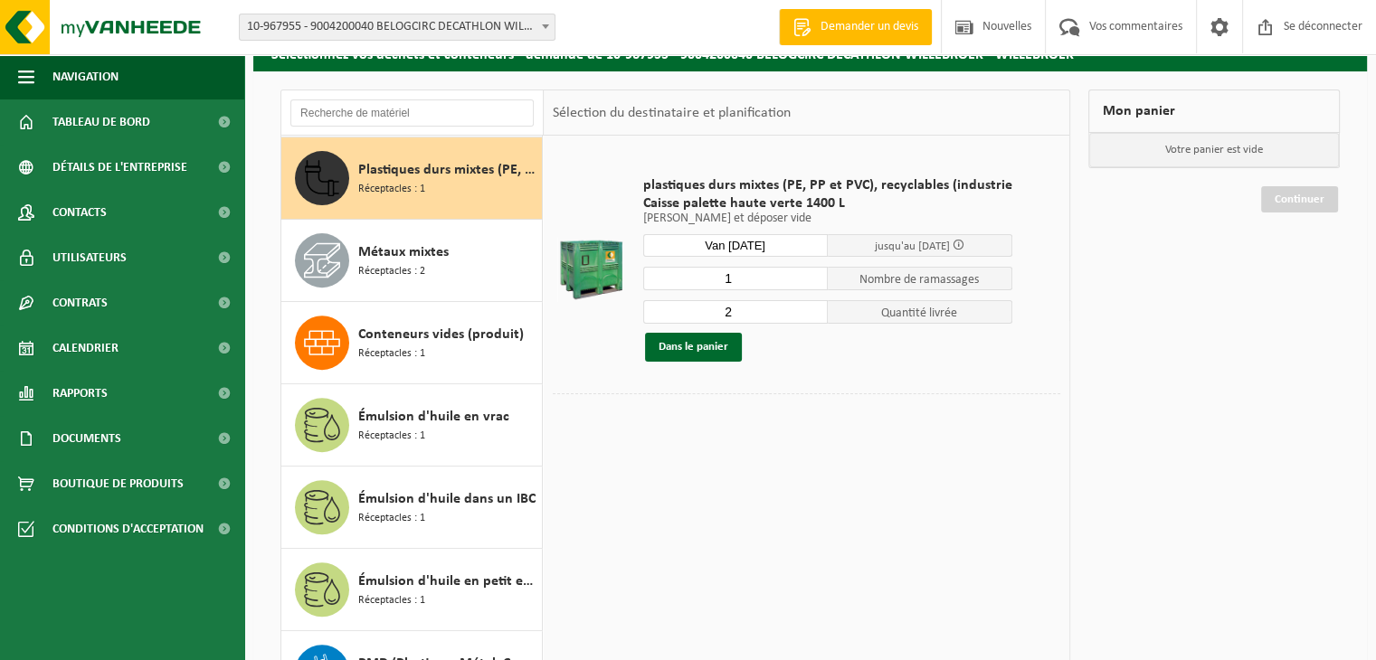
type input "1"
click at [811, 280] on input "1" at bounding box center [735, 279] width 185 height 24
type input "1"
click at [813, 313] on input "1" at bounding box center [735, 312] width 185 height 24
click at [962, 242] on span at bounding box center [959, 245] width 12 height 12
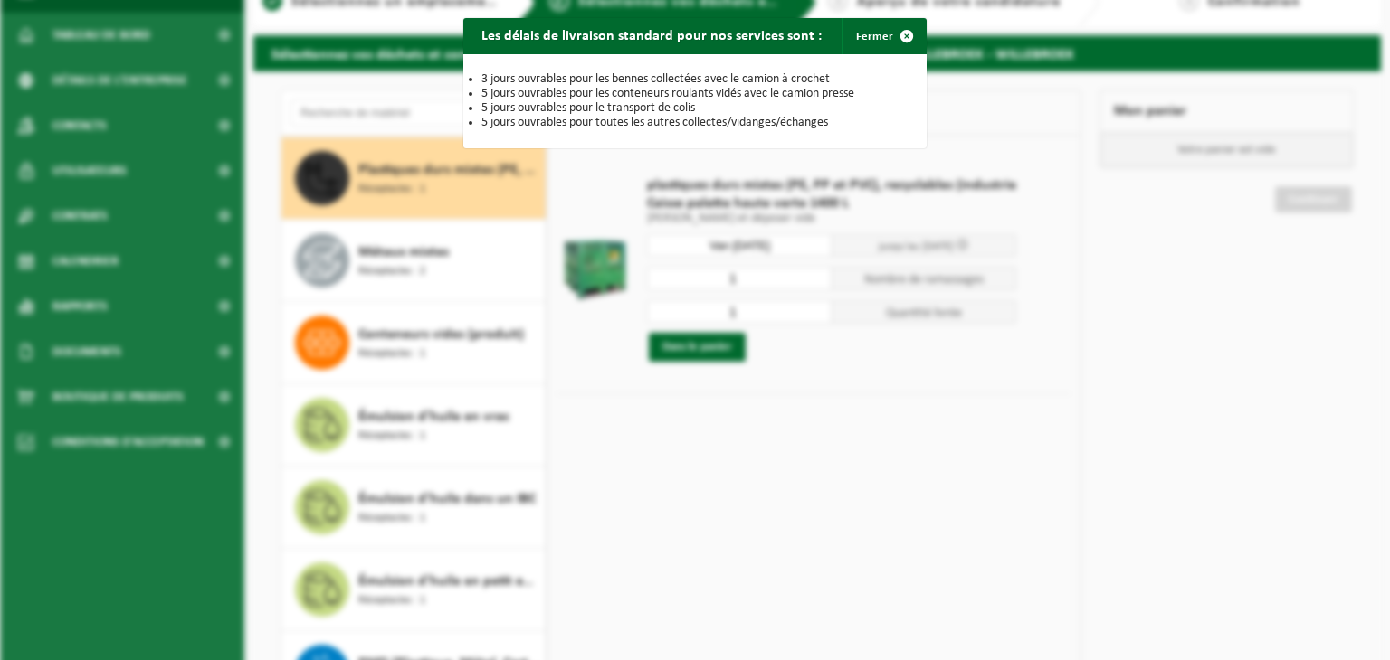
click at [756, 457] on div "Les délais de livraison standard pour nos services sont : Fermer 3 jours ouvrab…" at bounding box center [695, 330] width 1390 height 660
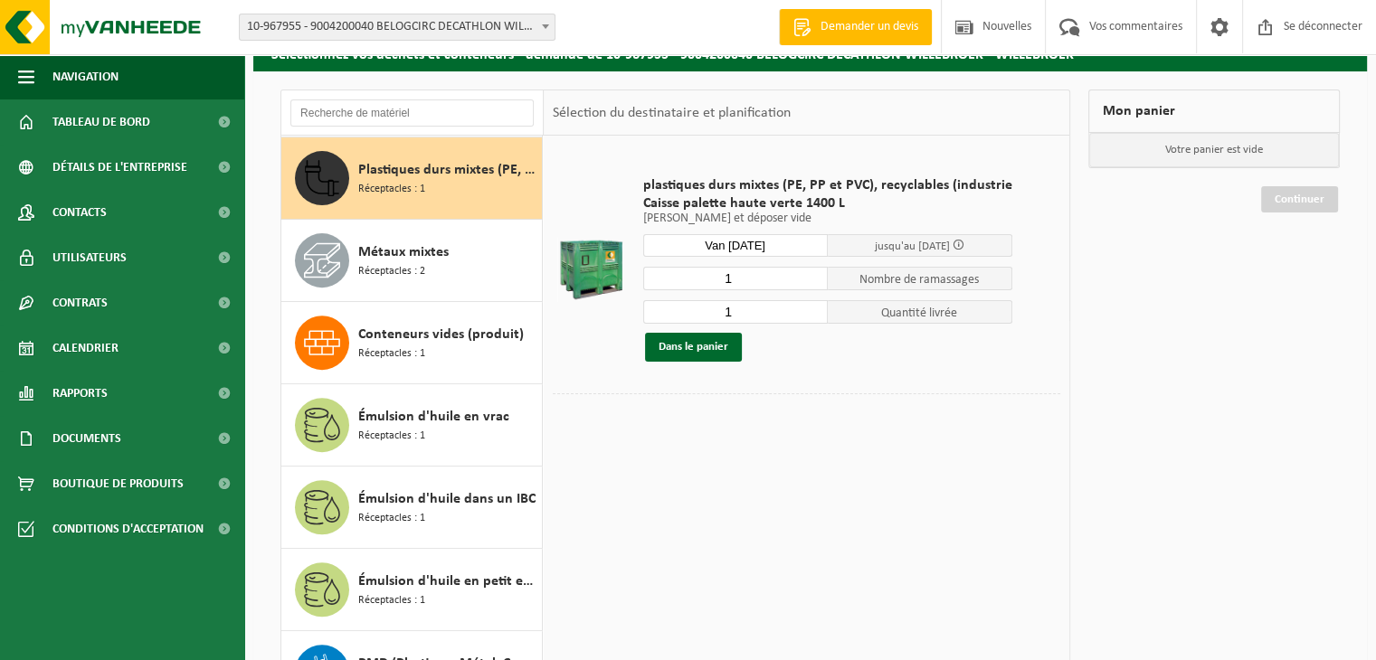
click at [742, 243] on input "Van 2025-08-20" at bounding box center [735, 245] width 185 height 23
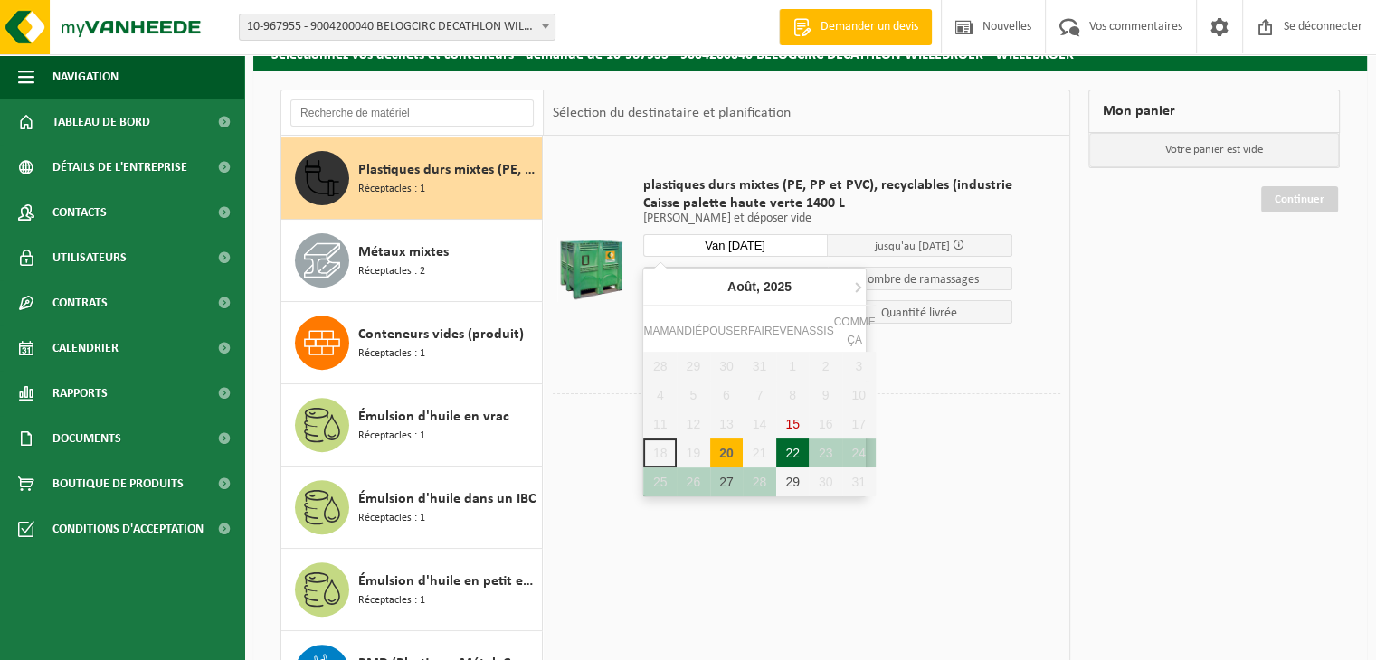
click at [788, 451] on font "22" at bounding box center [792, 453] width 14 height 14
type input "Van 2025-08-22"
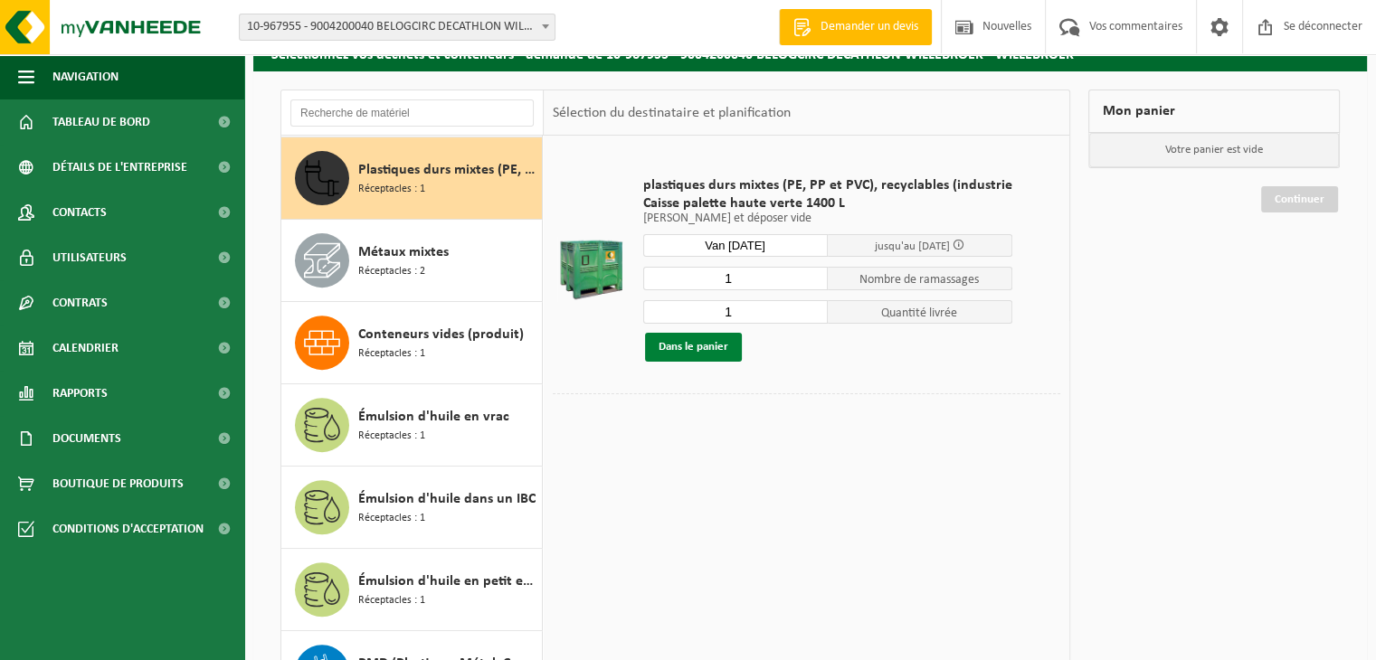
click at [681, 341] on font "Dans le panier" at bounding box center [694, 347] width 70 height 12
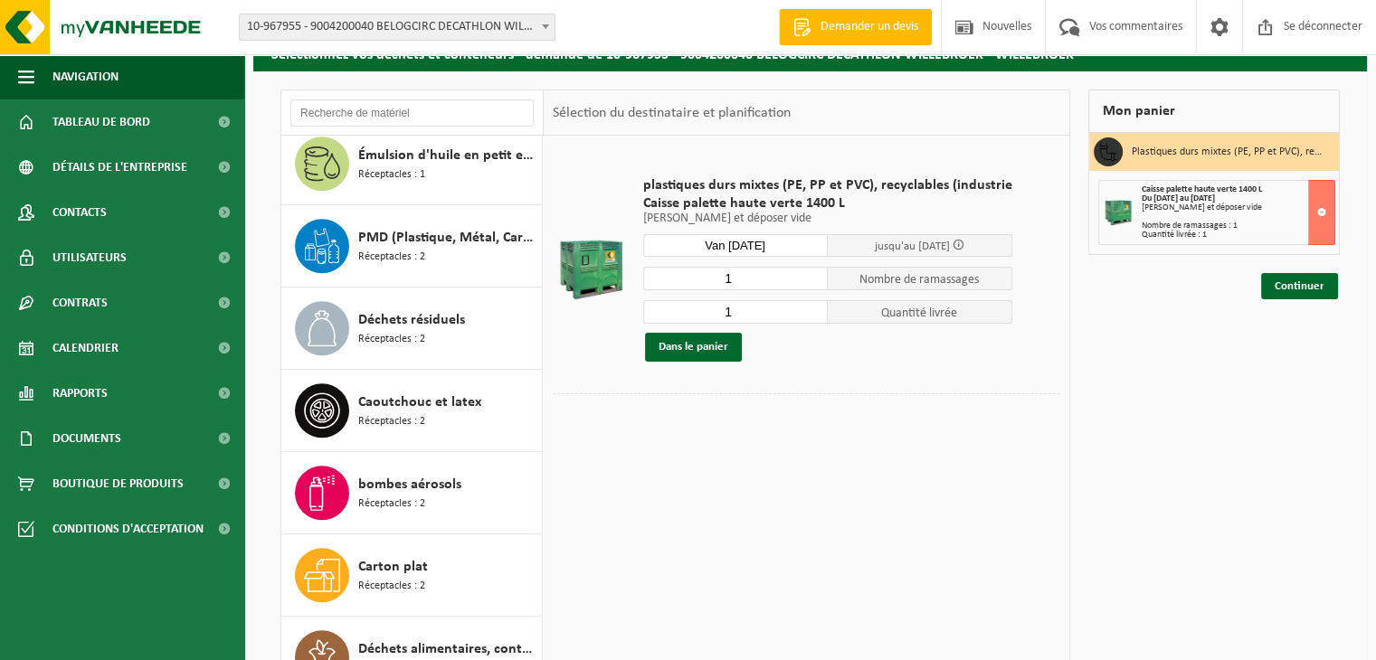
scroll to position [1181, 0]
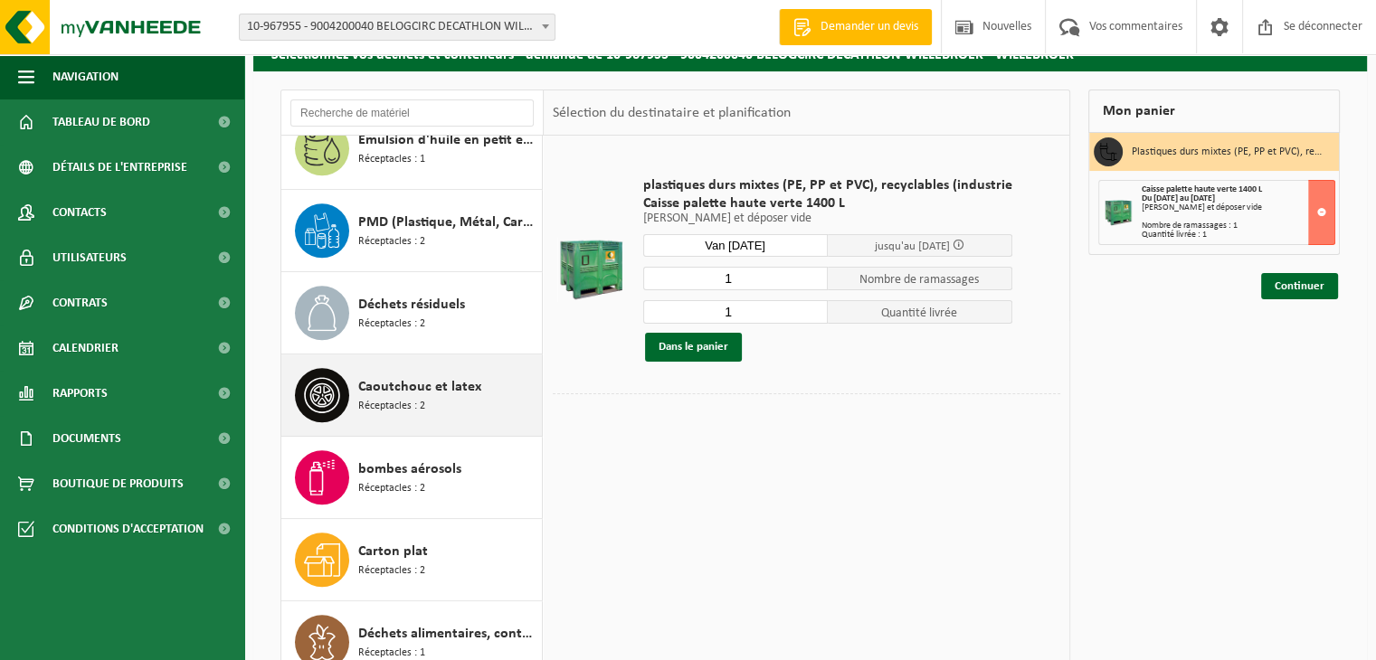
click at [451, 397] on div "Caoutchouc et latex Réceptacles : 2" at bounding box center [447, 395] width 179 height 54
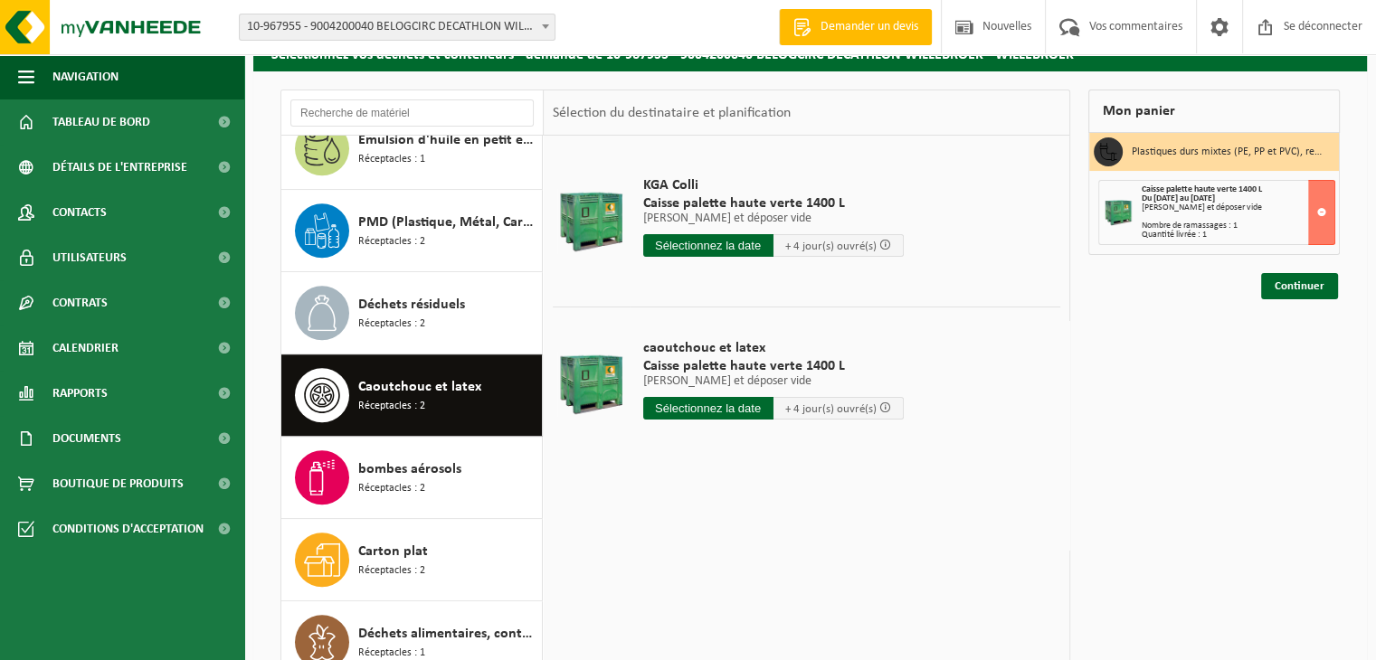
click at [702, 247] on input "text" at bounding box center [708, 245] width 130 height 23
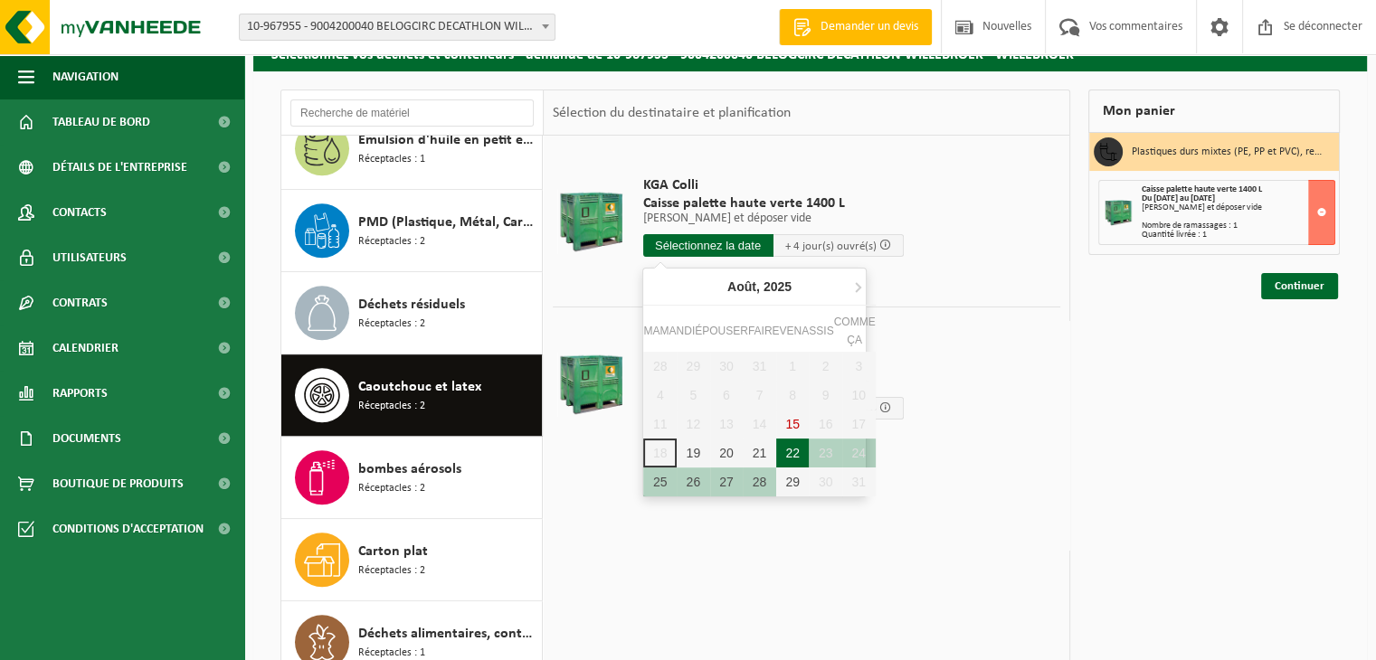
click at [785, 449] on font "22" at bounding box center [792, 453] width 14 height 14
type input "Van 2025-08-22"
type input "2025-08-22"
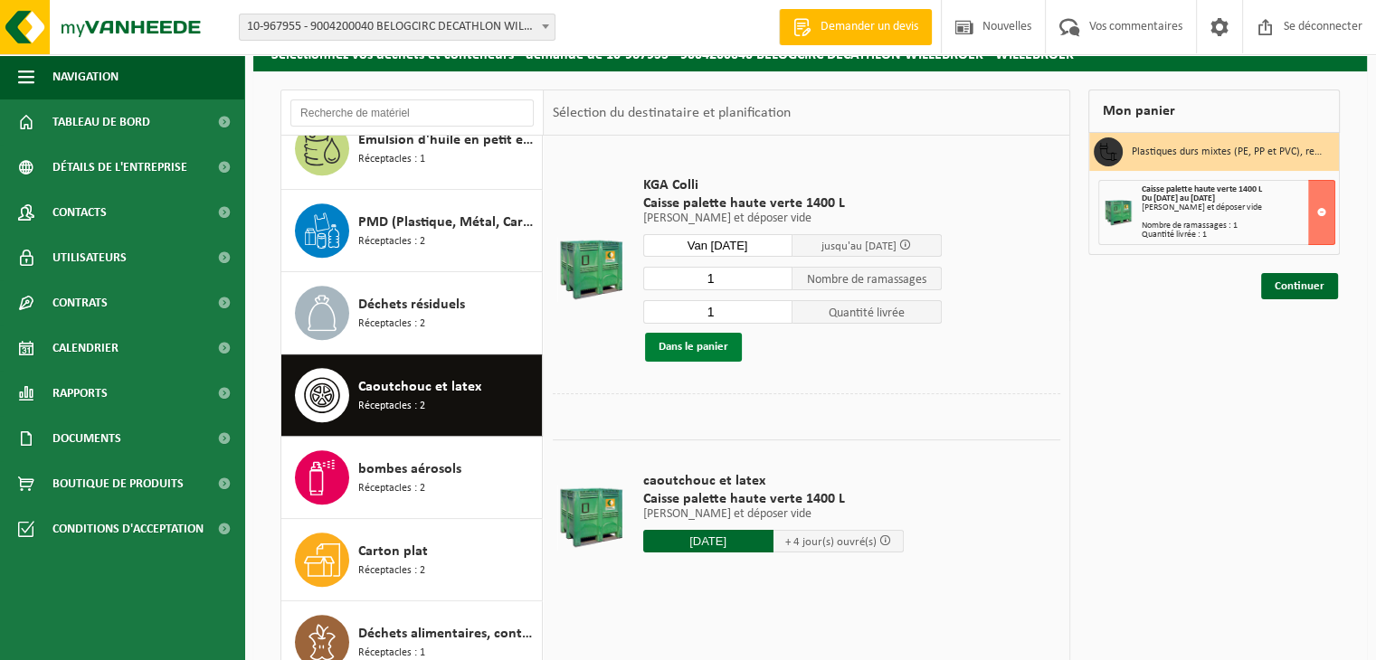
click at [721, 345] on font "Dans le panier" at bounding box center [694, 347] width 70 height 12
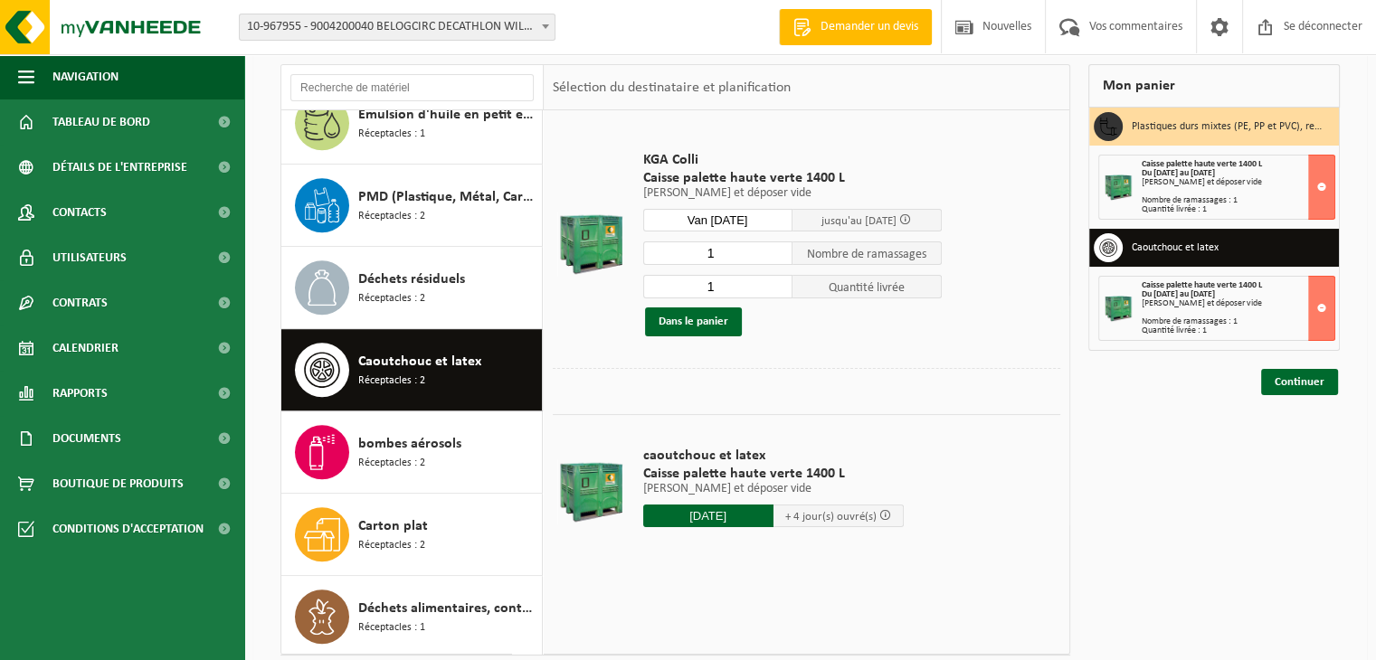
scroll to position [223, 0]
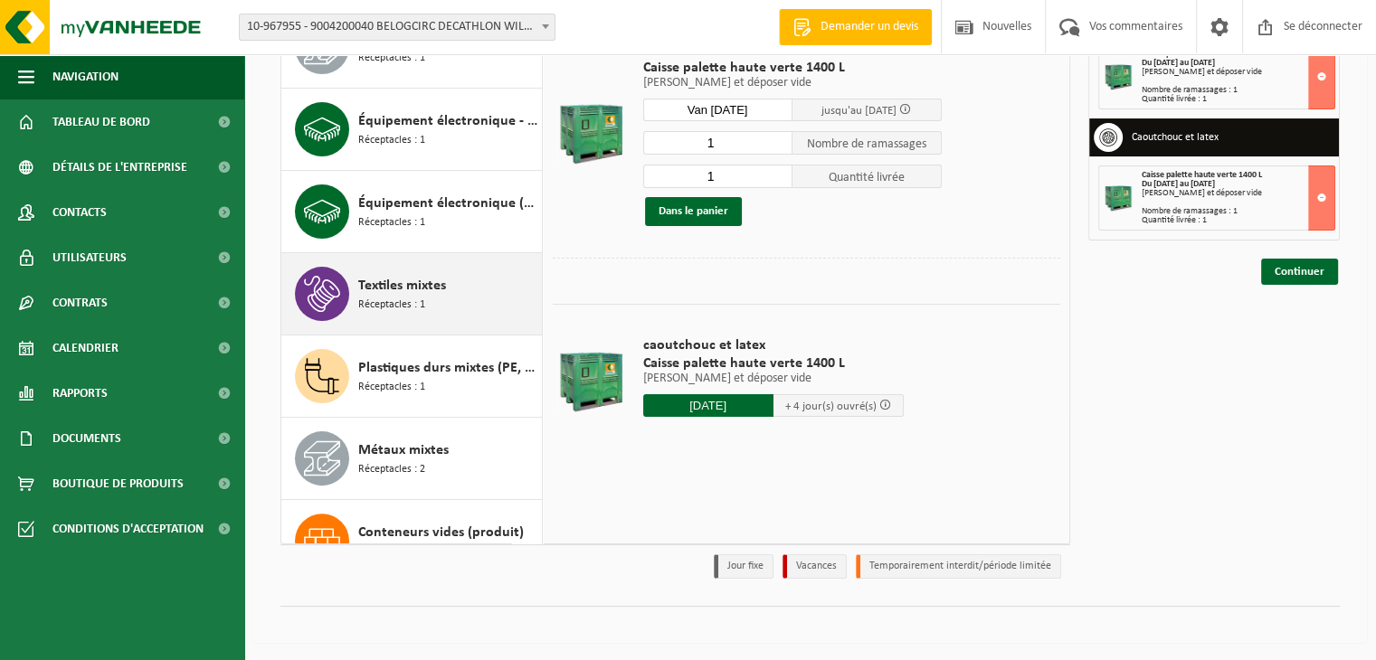
click at [399, 299] on font "Réceptacles : 1" at bounding box center [391, 304] width 67 height 11
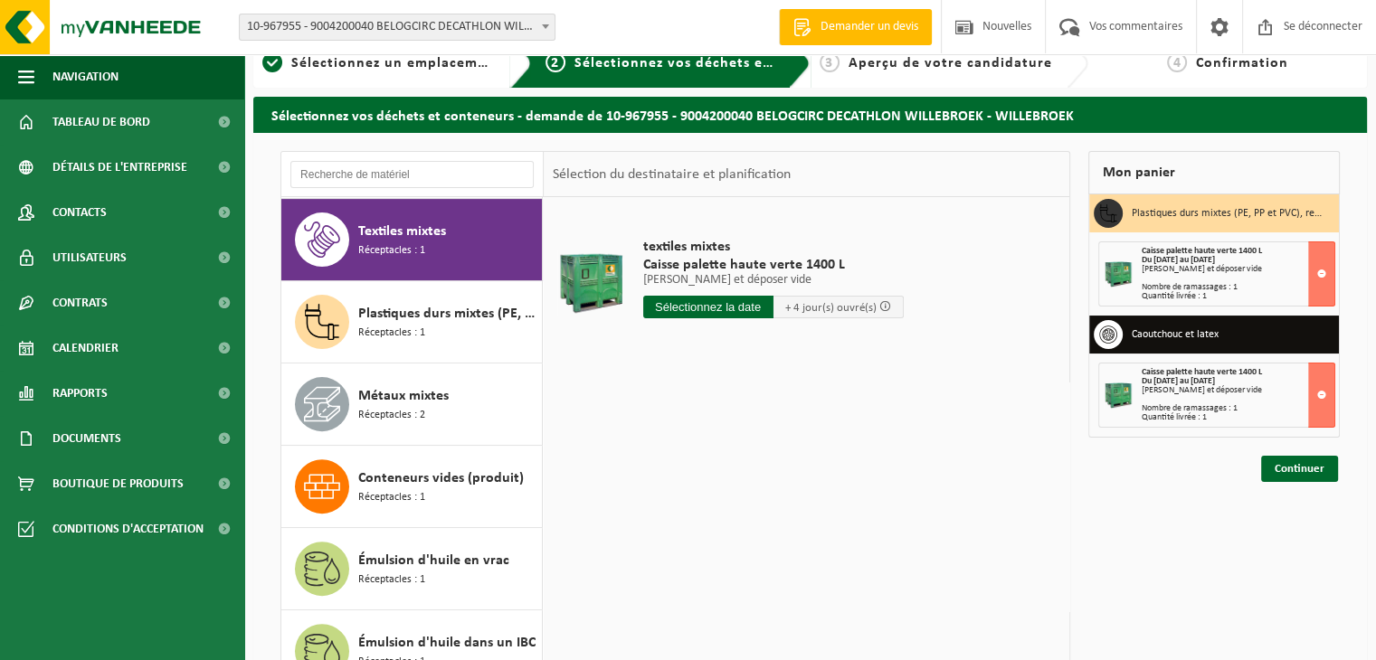
scroll to position [24, 0]
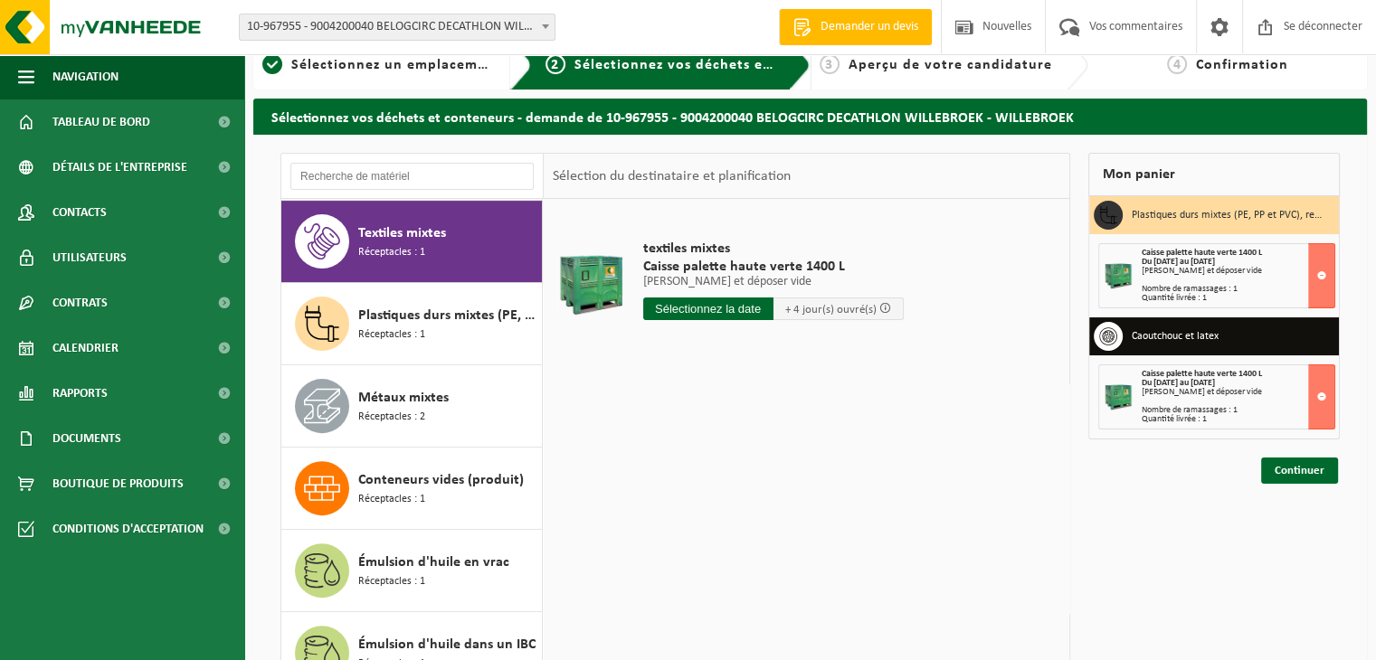
click at [709, 309] on input "text" at bounding box center [708, 309] width 130 height 23
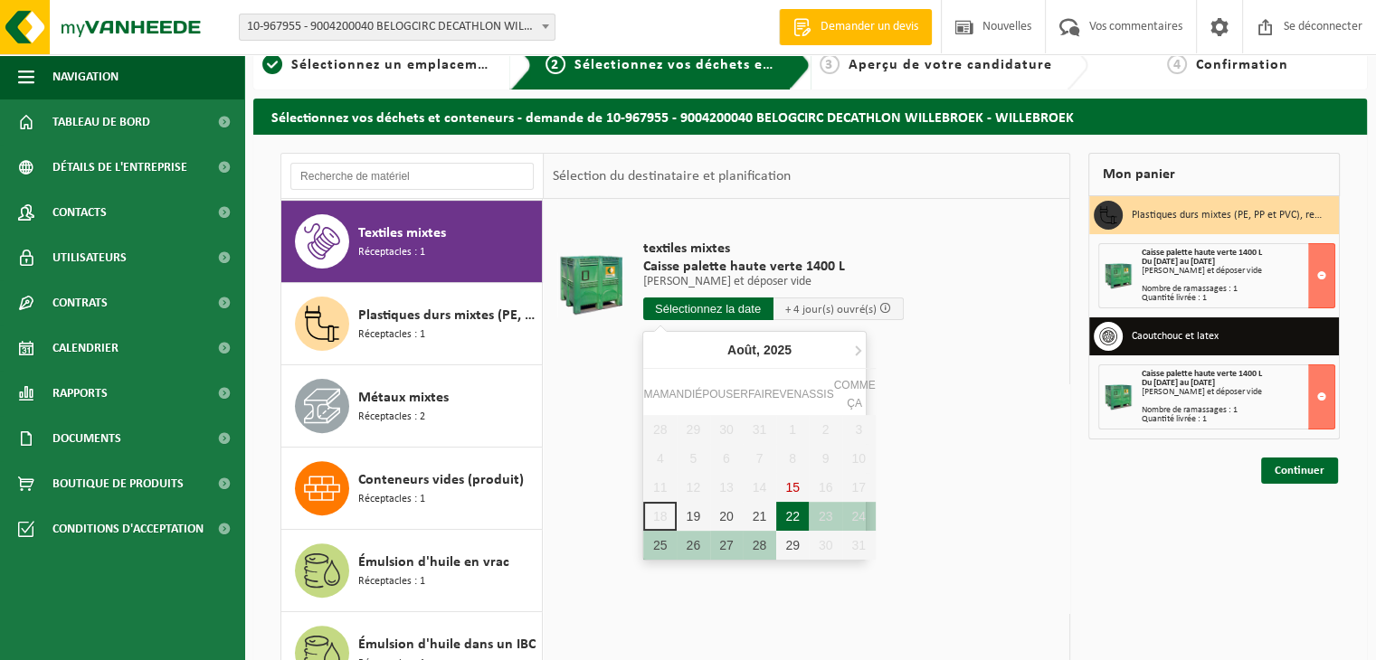
click at [794, 517] on font "22" at bounding box center [792, 516] width 14 height 14
type input "Van 2025-08-22"
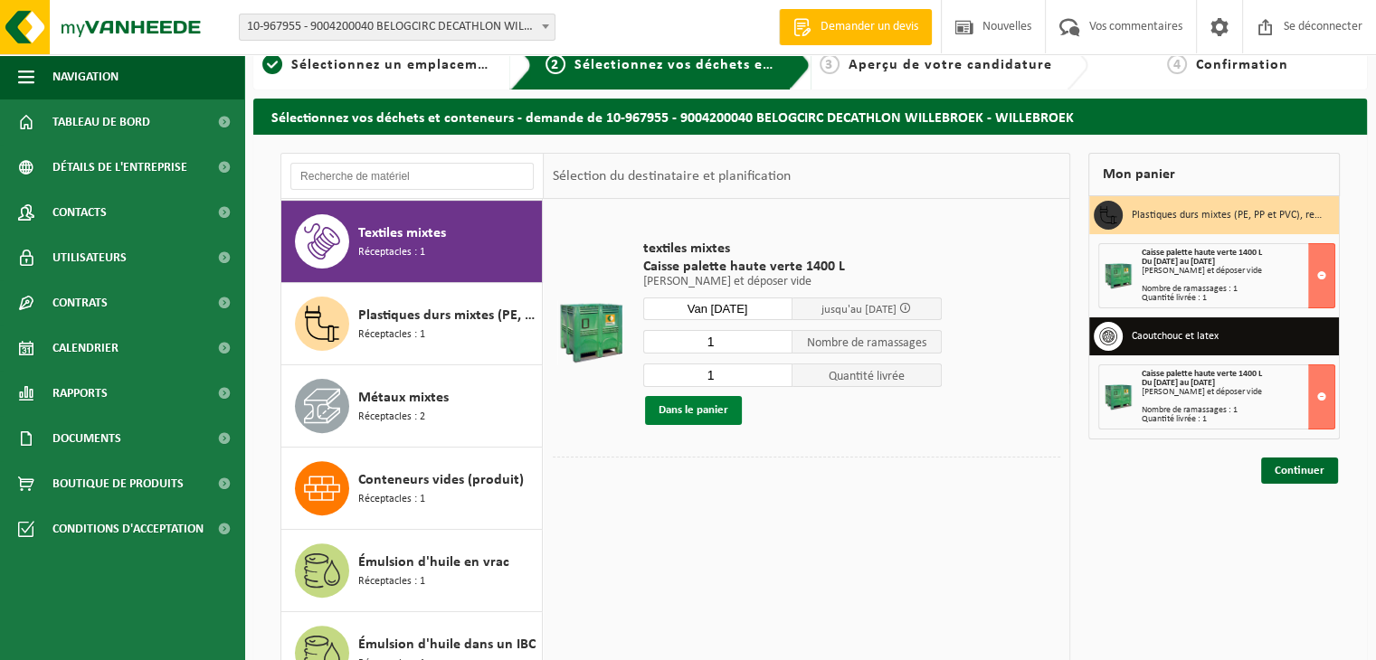
click at [682, 408] on font "Dans le panier" at bounding box center [694, 410] width 70 height 12
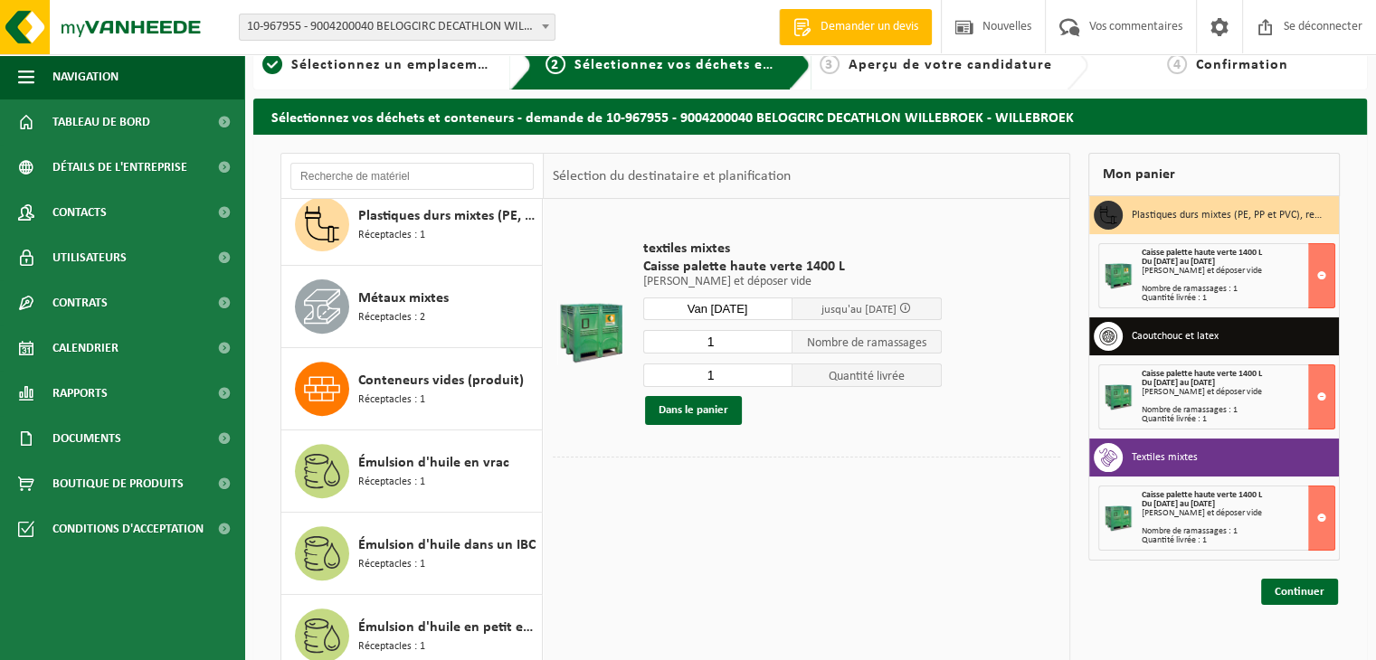
scroll to position [782, 0]
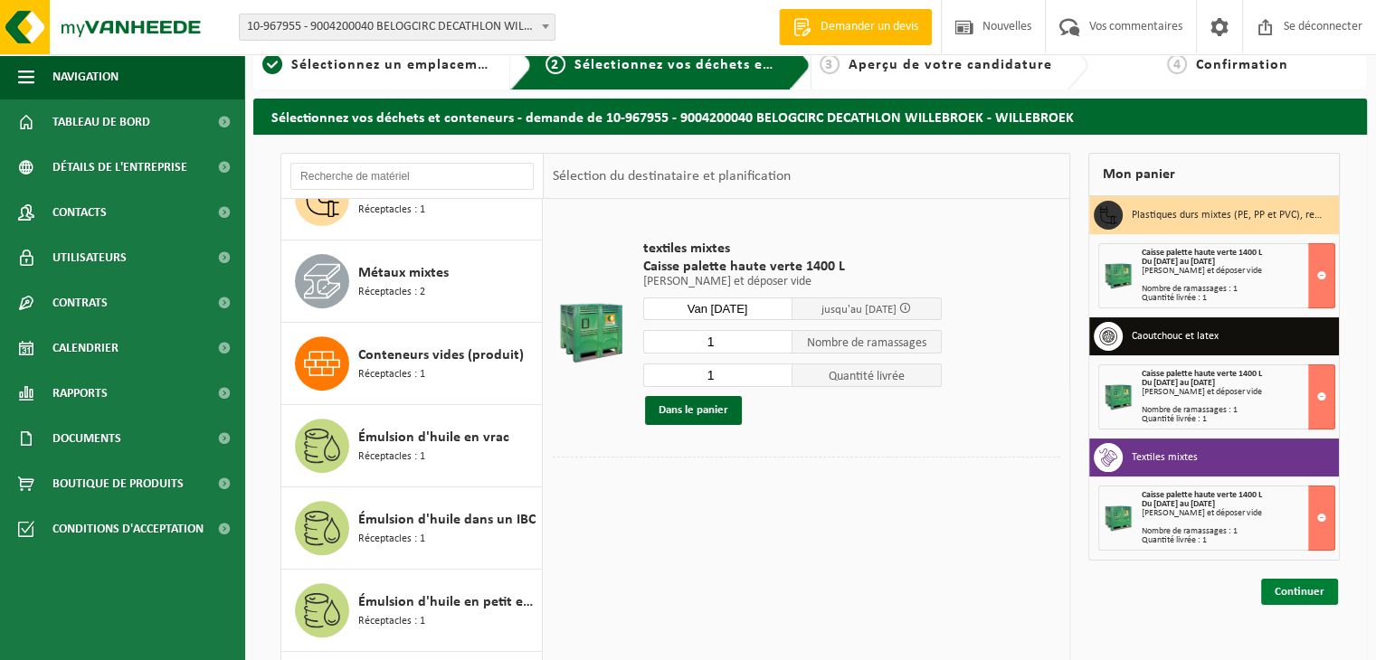
click at [1310, 593] on font "Continuer" at bounding box center [1300, 592] width 50 height 12
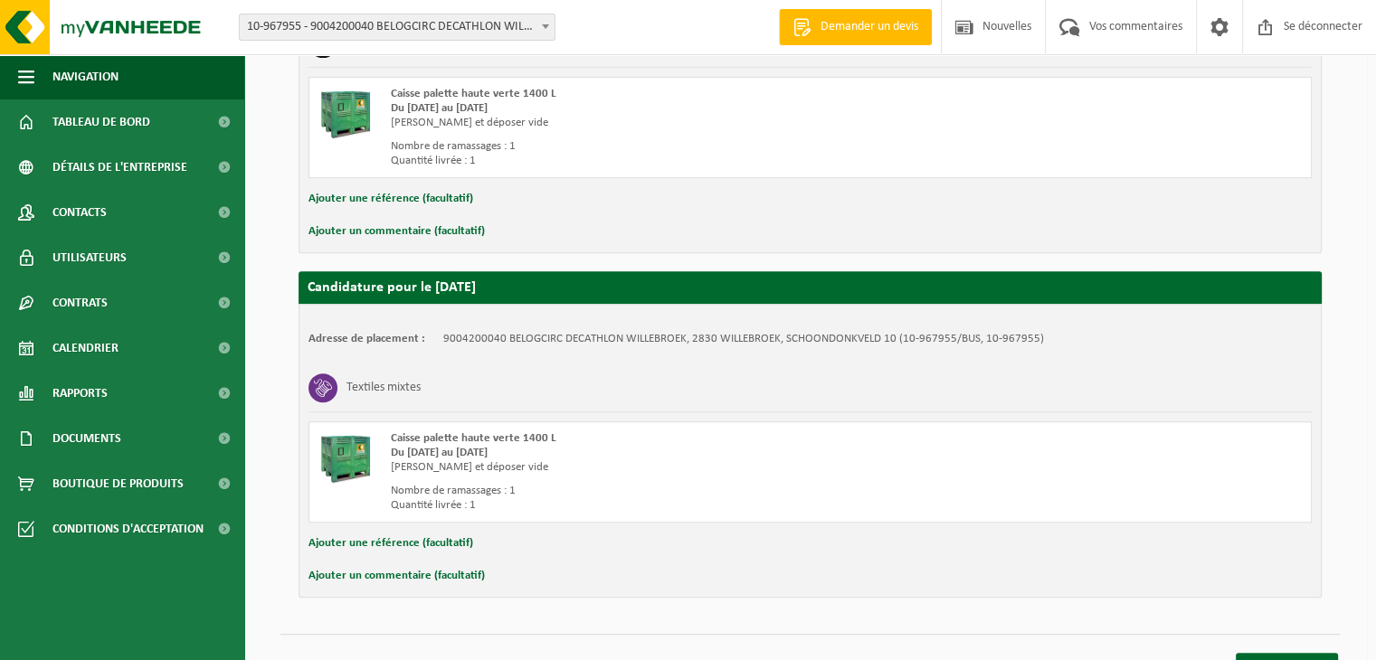
scroll to position [821, 0]
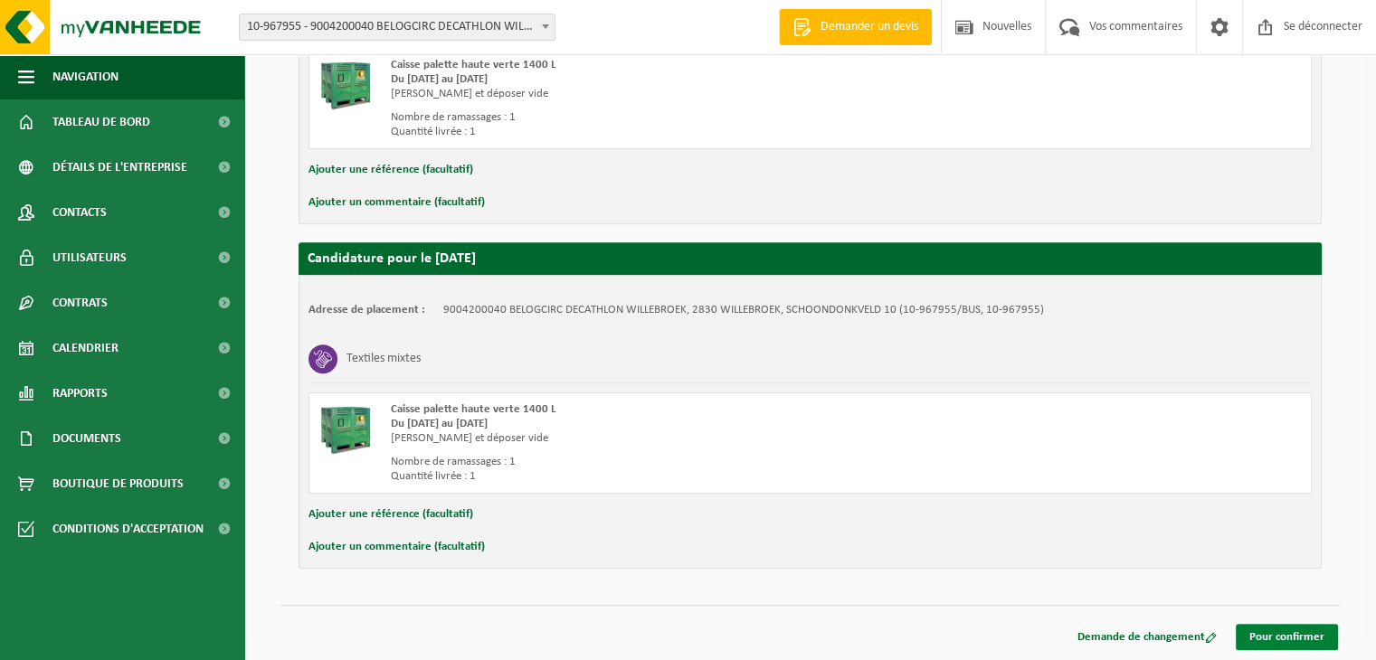
click at [1294, 639] on font "Pour confirmer" at bounding box center [1286, 637] width 75 height 12
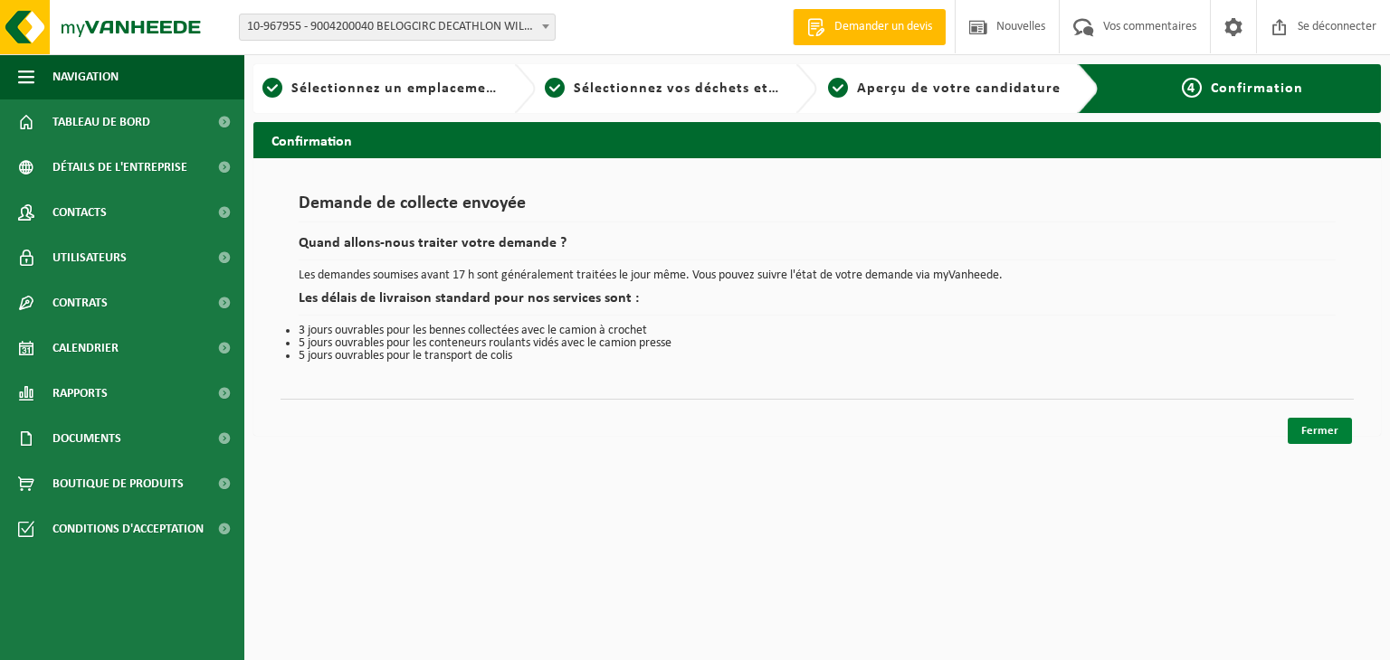
click at [1305, 425] on font "Fermer" at bounding box center [1319, 431] width 37 height 12
